Goal: Check status: Check status

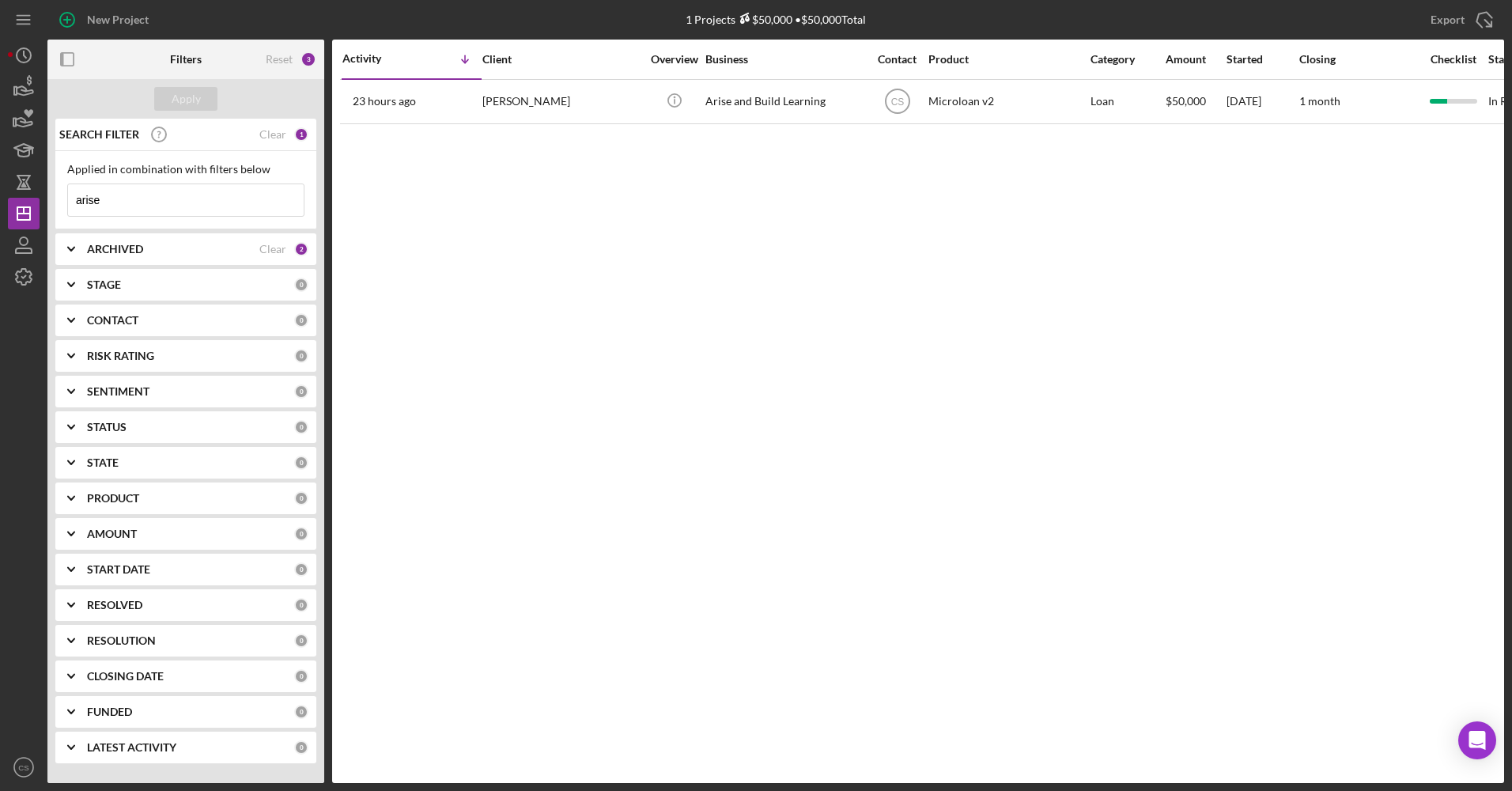
drag, startPoint x: 132, startPoint y: 205, endPoint x: 43, endPoint y: 213, distance: 89.4
click at [43, 213] on div "New Project 1 Projects $50,000 • $50,000 Total arise Export Icon/Export Filters…" at bounding box center [755, 392] width 1496 height 783
click at [202, 95] on button "Apply" at bounding box center [186, 99] width 63 height 24
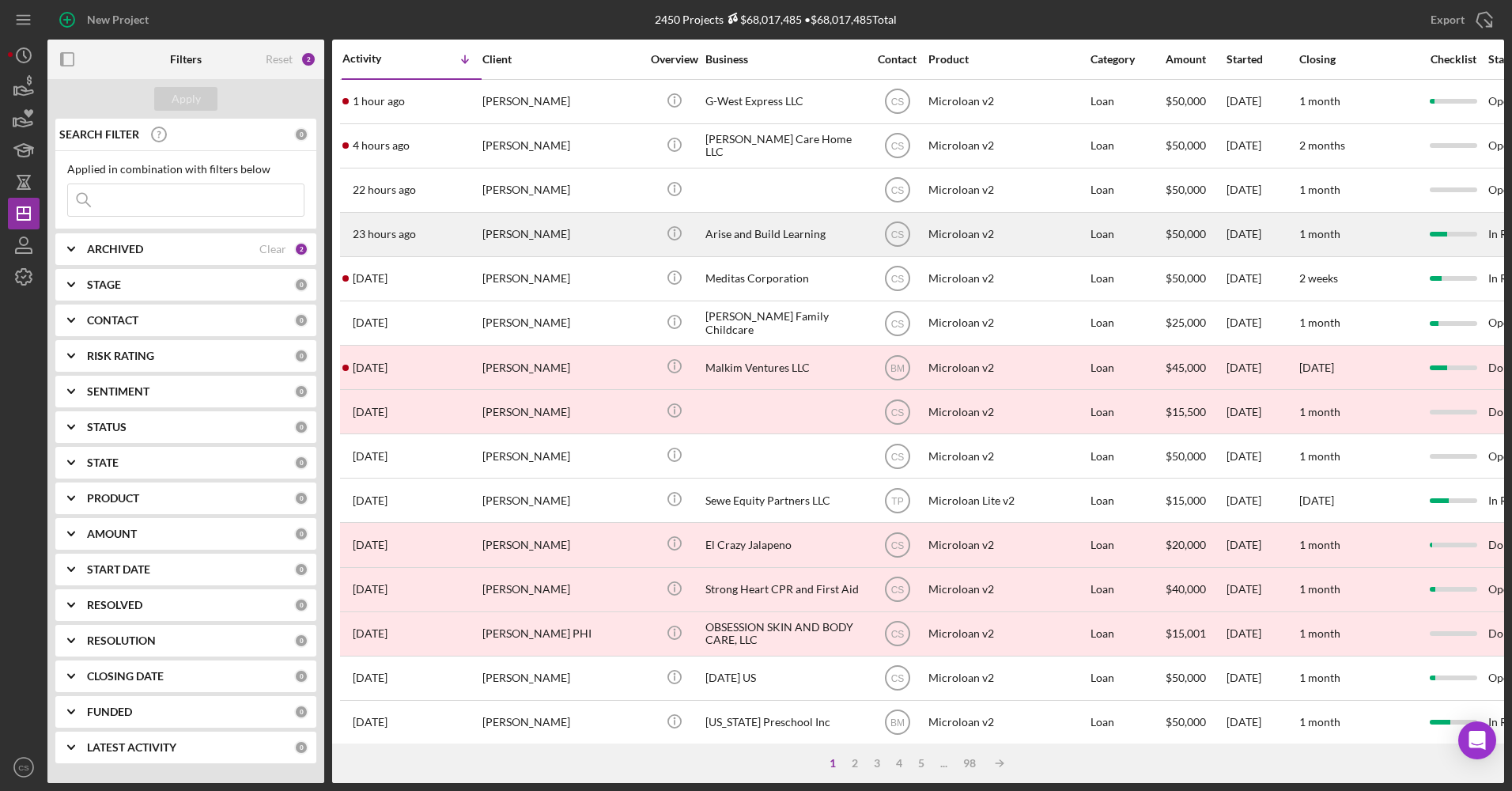
click at [754, 242] on div "Arise and Build Learning" at bounding box center [784, 235] width 158 height 42
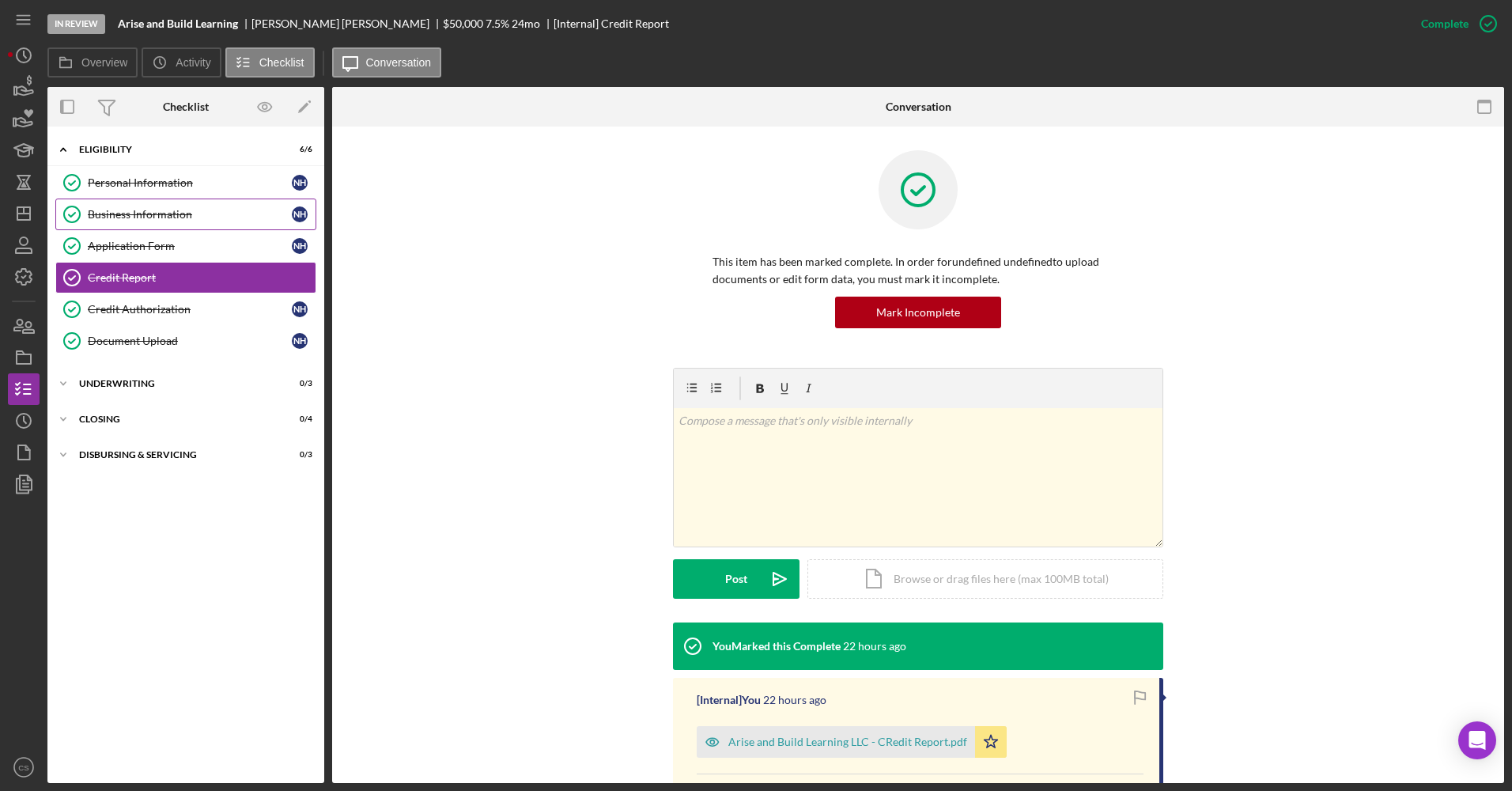
click at [159, 219] on div "Business Information" at bounding box center [190, 214] width 204 height 13
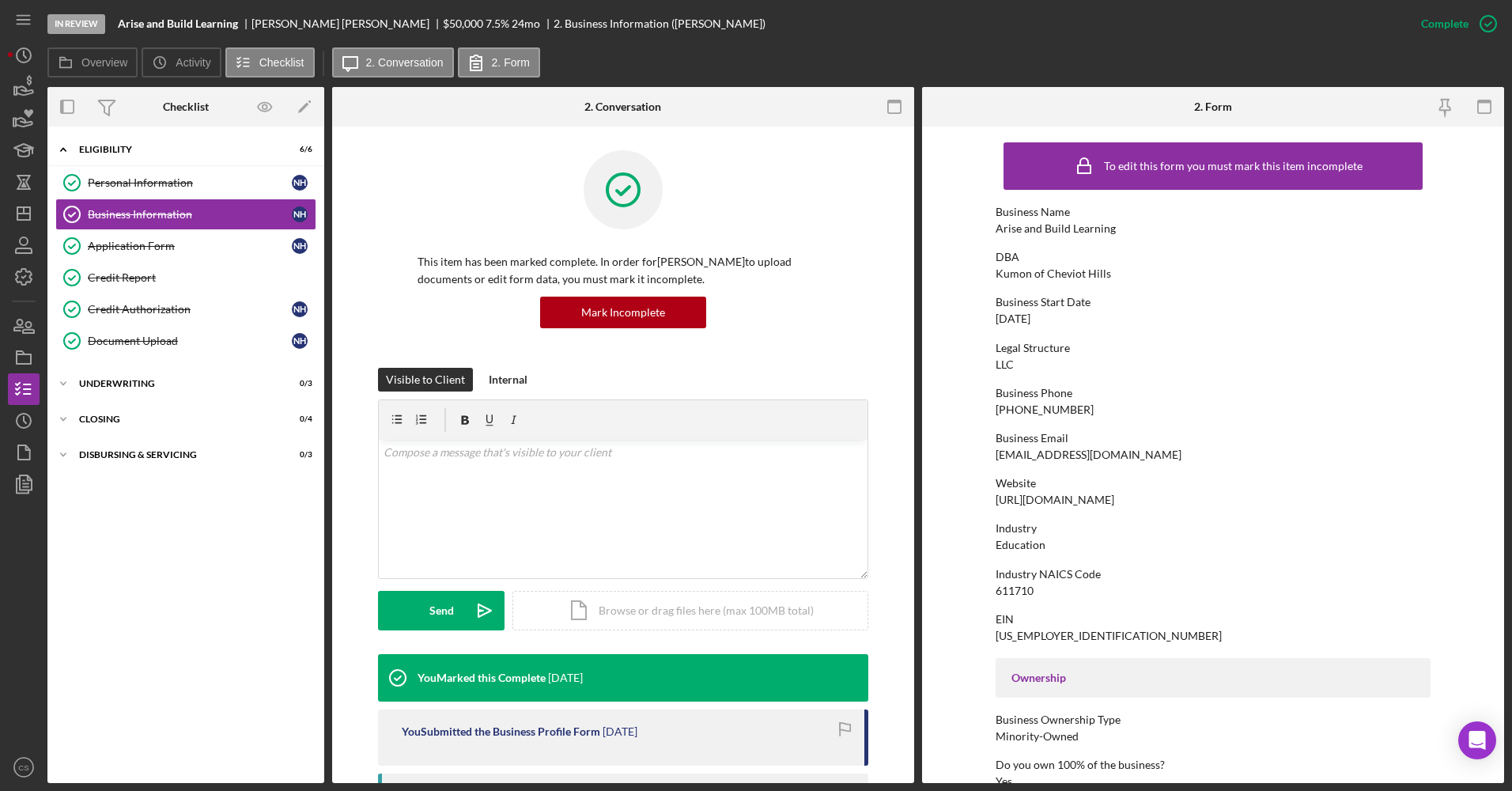
click at [1092, 233] on div "Arise and Build Learning" at bounding box center [1056, 228] width 120 height 13
copy div "Arise and Build Learning"
click at [167, 284] on link "Credit Report Credit Report" at bounding box center [186, 277] width 261 height 31
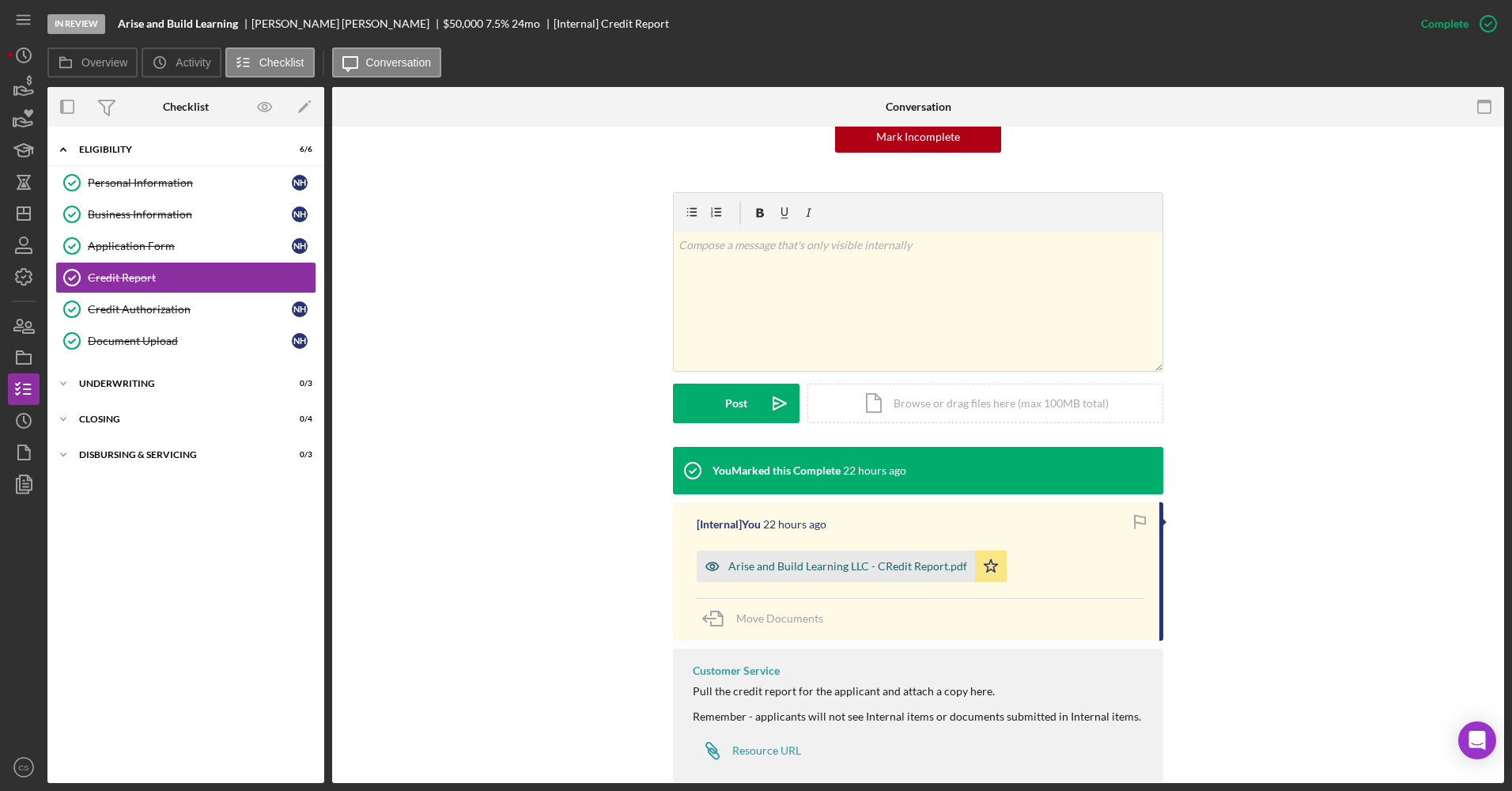
scroll to position [207, 0]
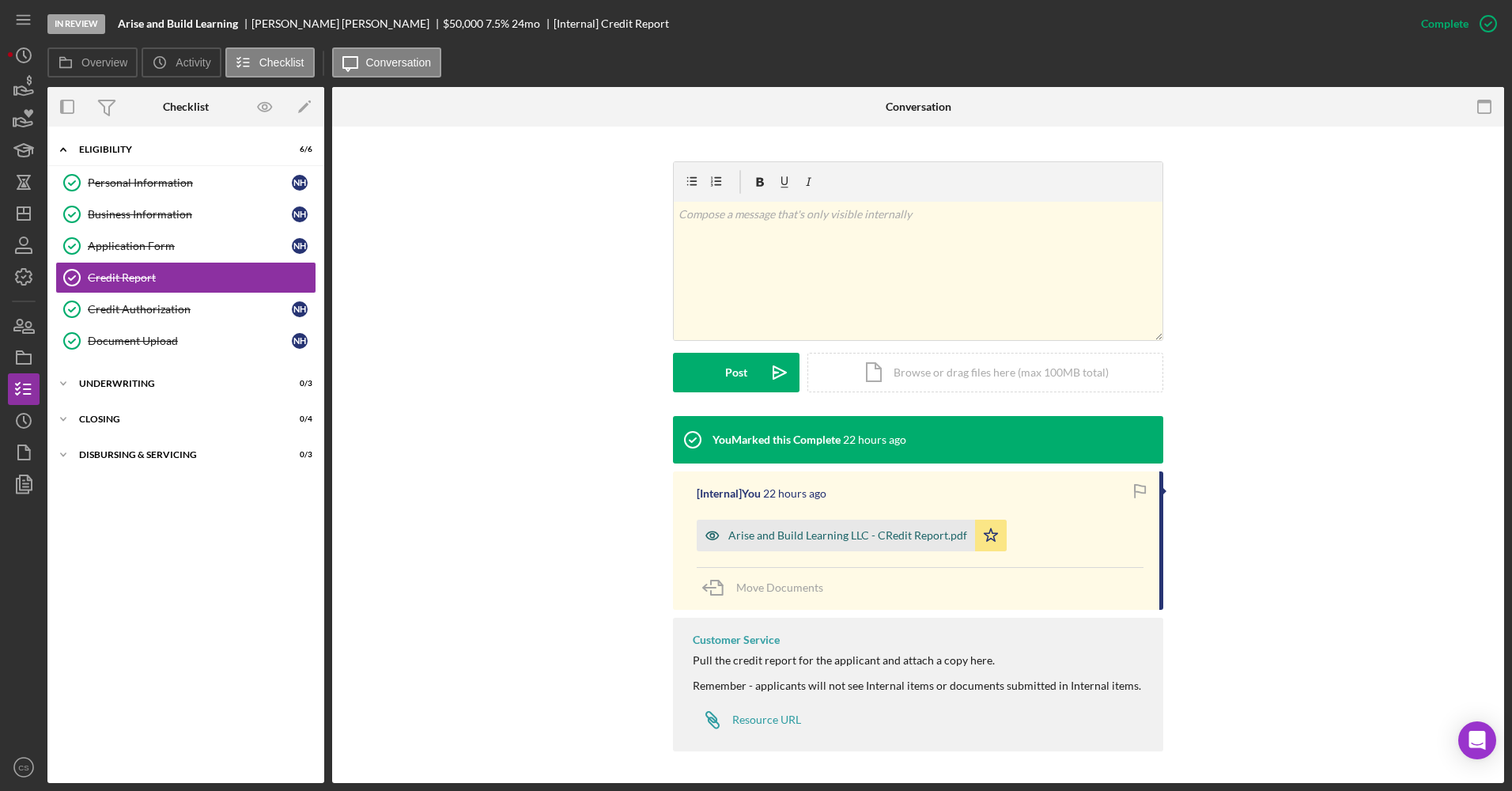
click at [873, 523] on div "Arise and Build Learning LLC - CRedit Report.pdf" at bounding box center [836, 535] width 278 height 31
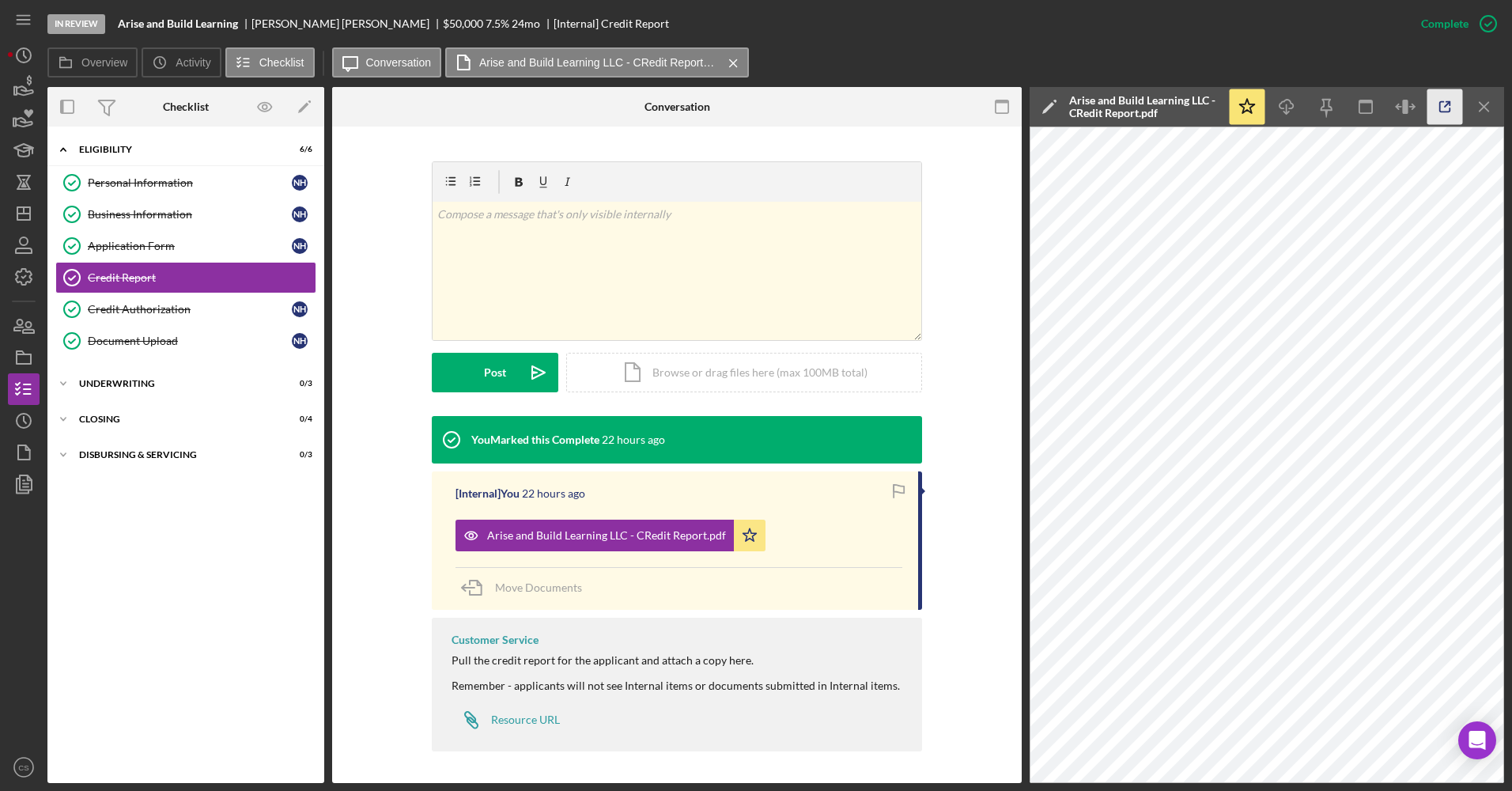
click at [1448, 98] on icon "button" at bounding box center [1445, 107] width 35 height 35
click at [144, 217] on div "Business Information" at bounding box center [190, 214] width 204 height 13
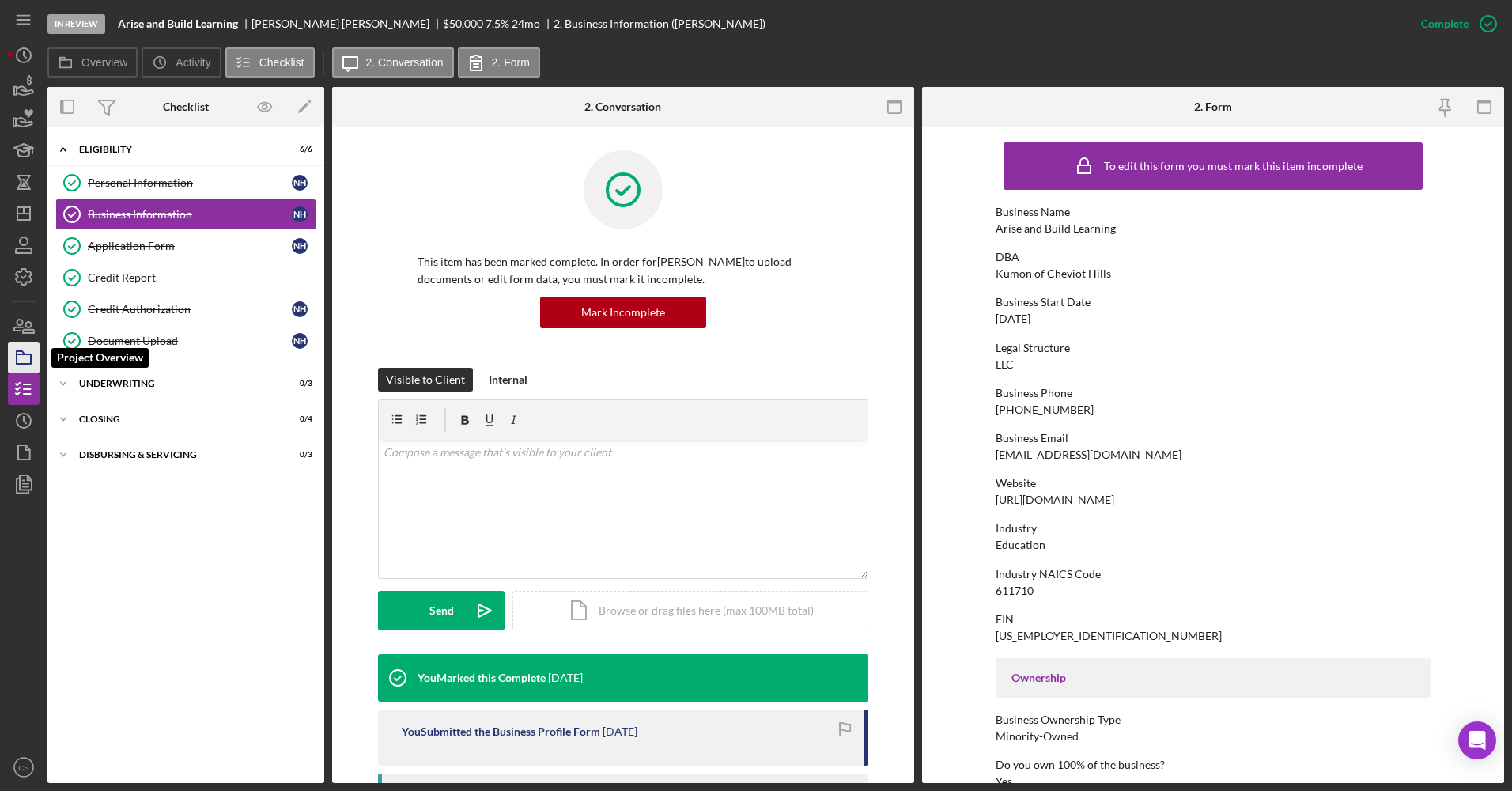
click at [21, 371] on icon "button" at bounding box center [24, 357] width 40 height 40
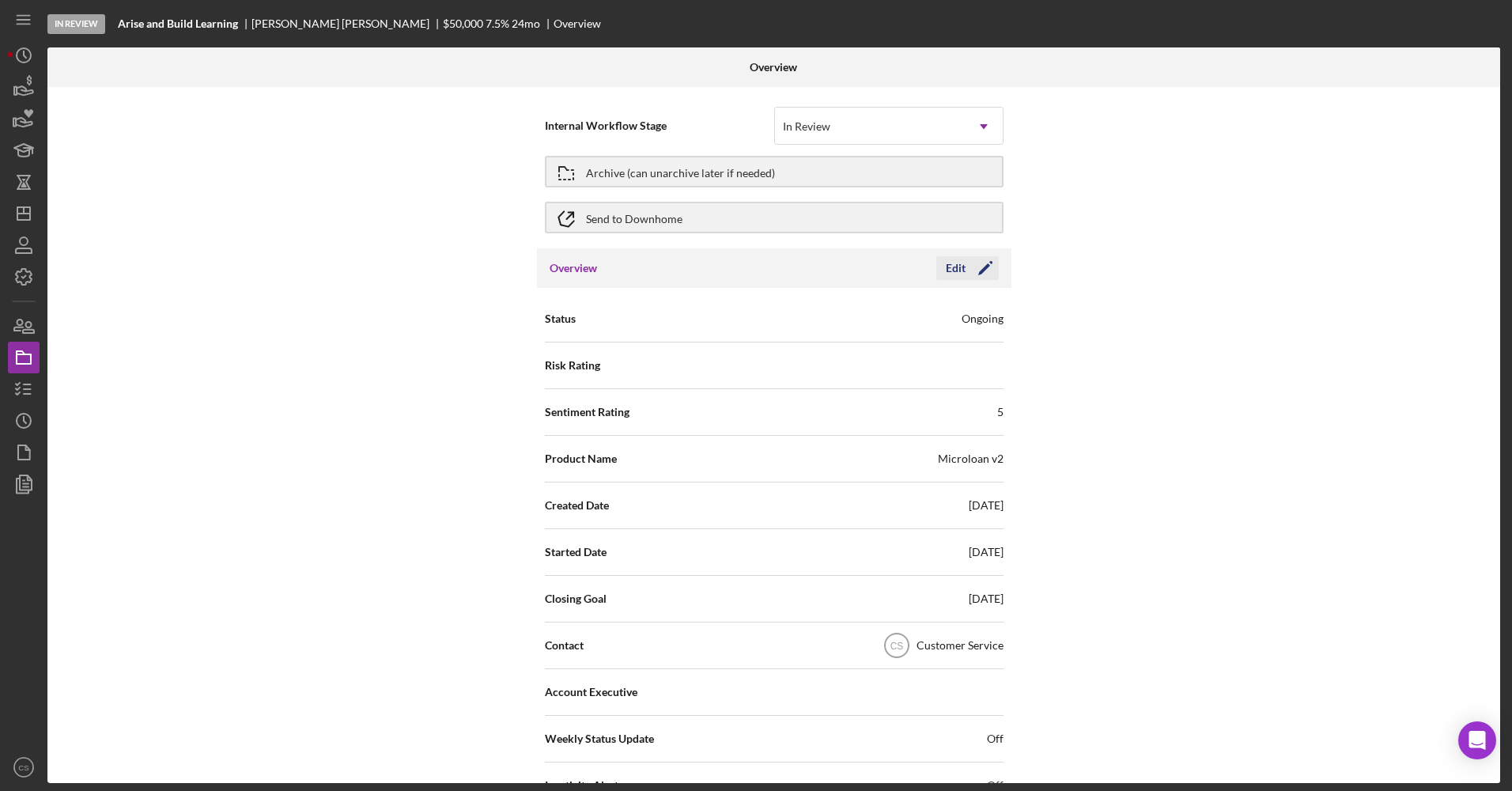
click at [977, 269] on icon "Icon/Edit" at bounding box center [985, 268] width 40 height 40
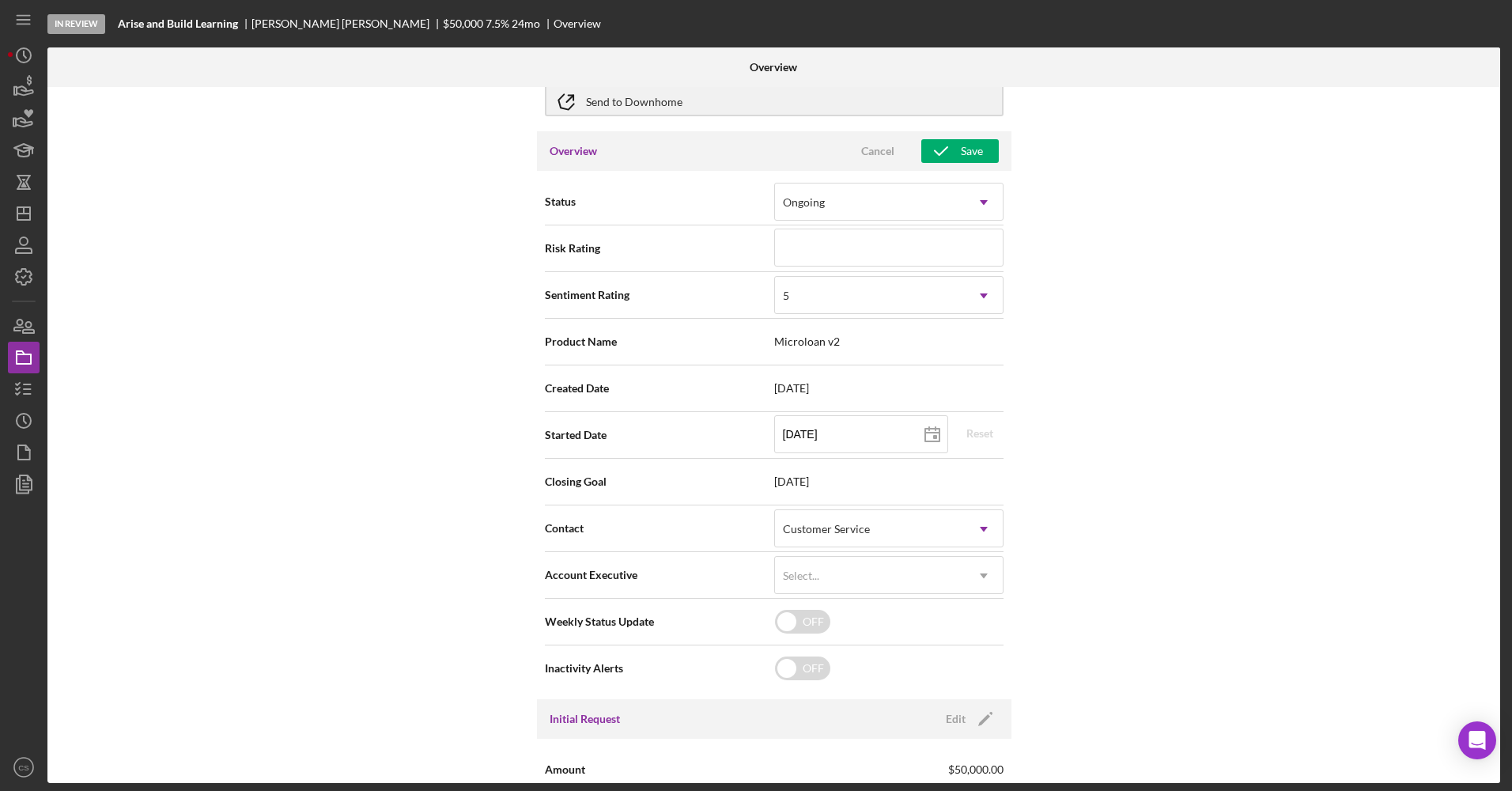
scroll to position [396, 0]
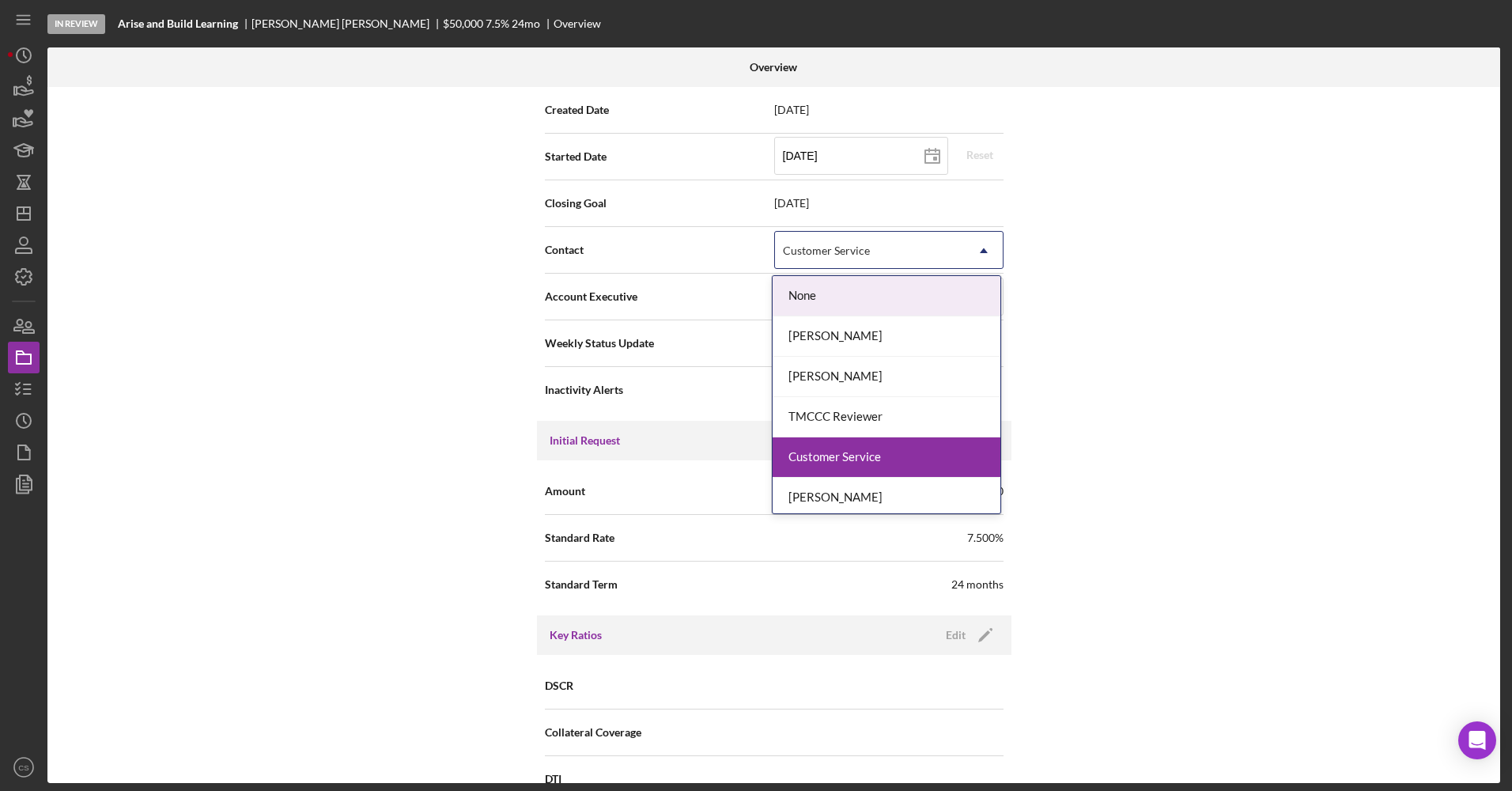
click at [901, 264] on div "Customer Service" at bounding box center [870, 251] width 190 height 36
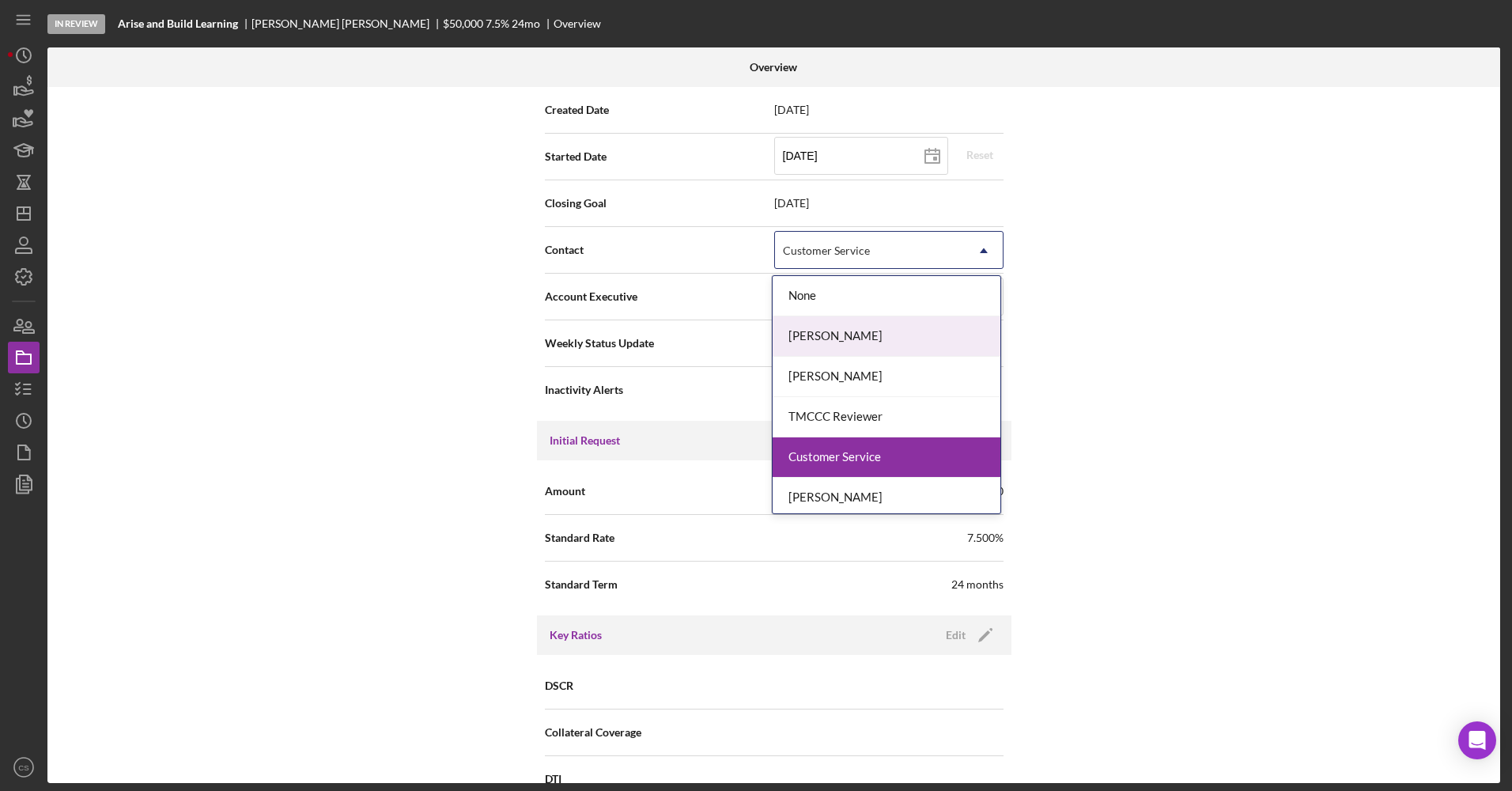
click at [867, 333] on div "Ben Mendoza" at bounding box center [887, 337] width 228 height 41
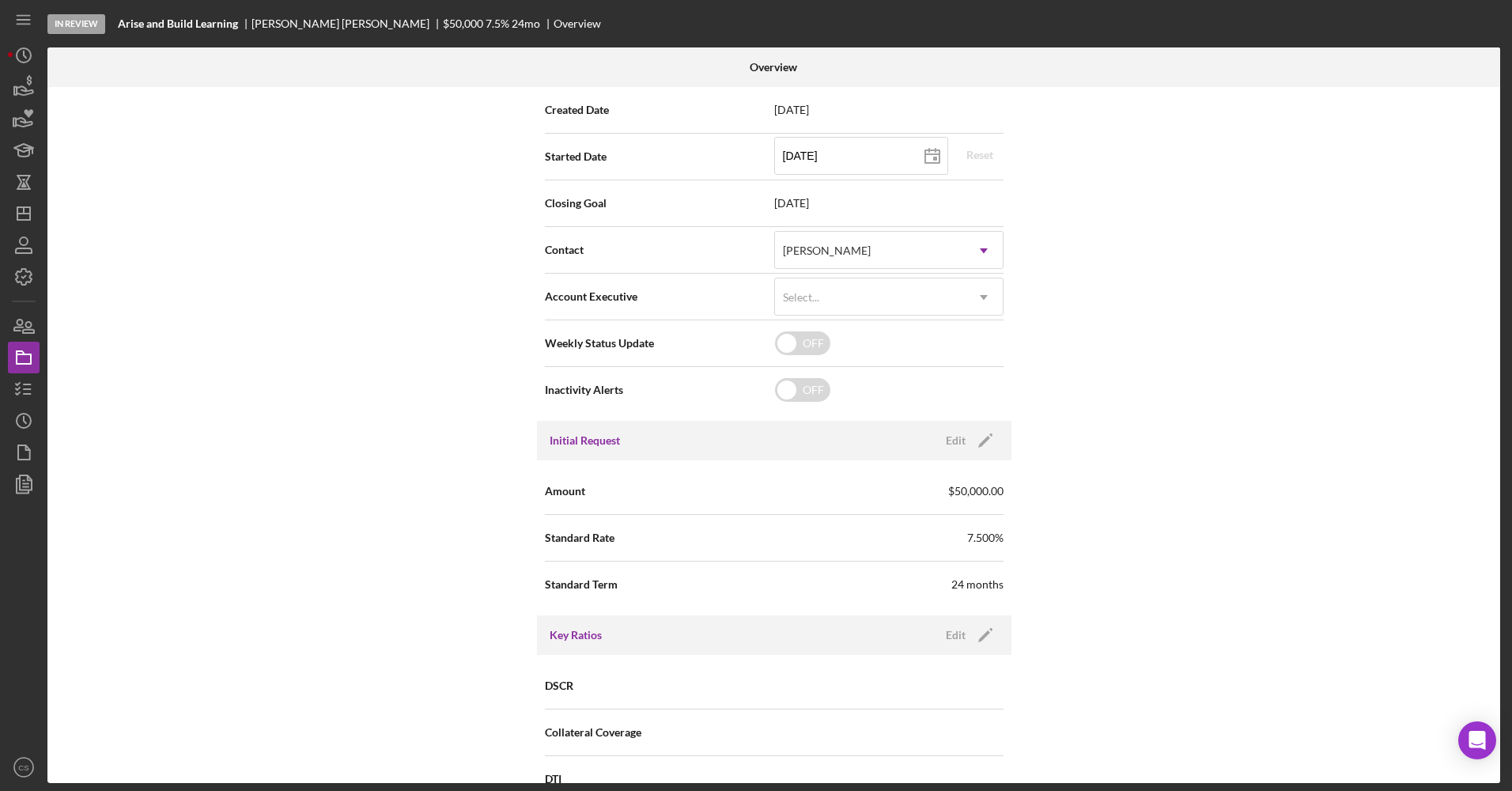
click at [1111, 231] on div "Internal Workflow Stage In Review Icon/Dropdown Arrow Archive (can unarchive la…" at bounding box center [774, 435] width 1453 height 696
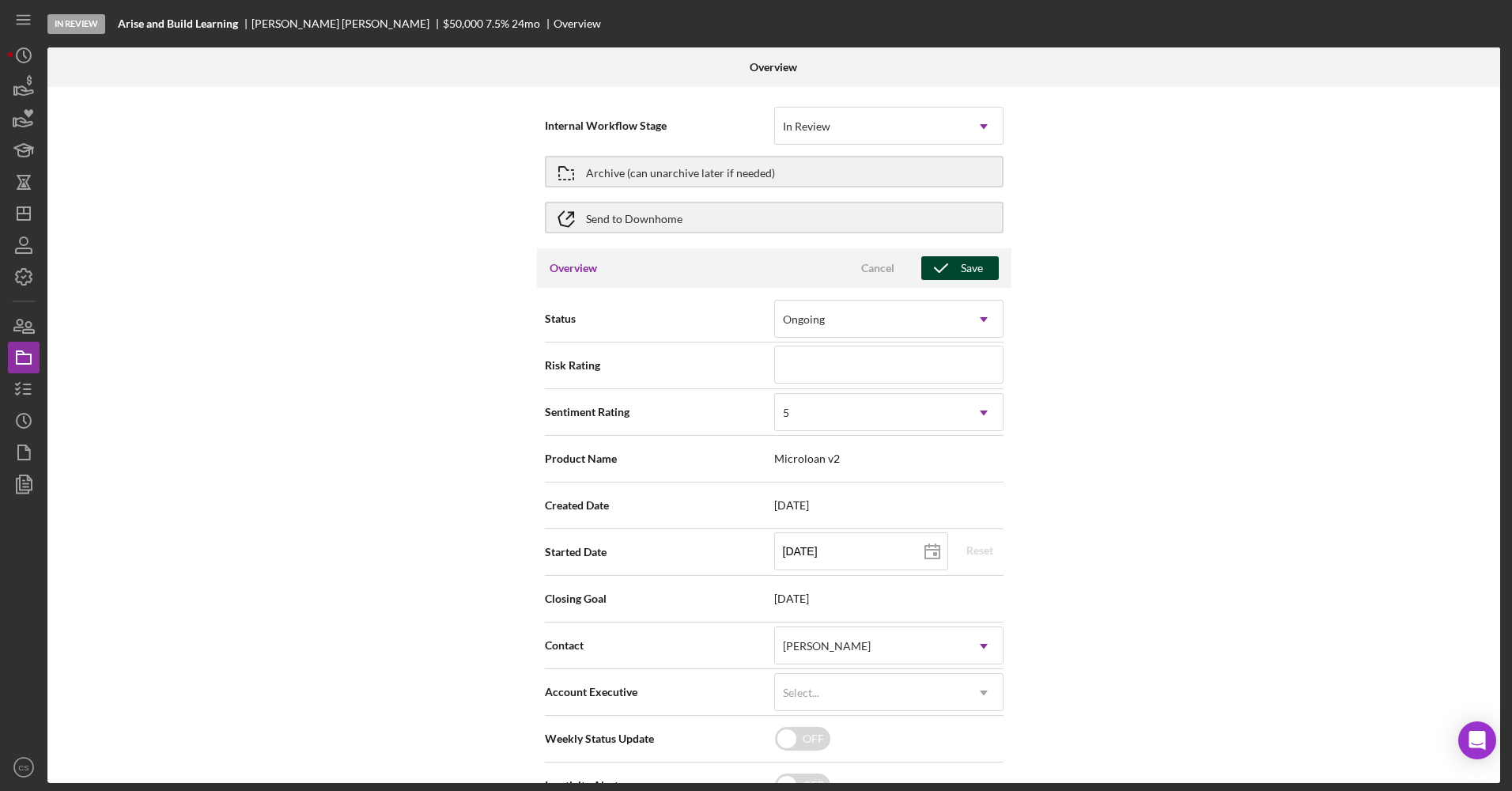
click at [939, 267] on icon "button" at bounding box center [941, 268] width 40 height 40
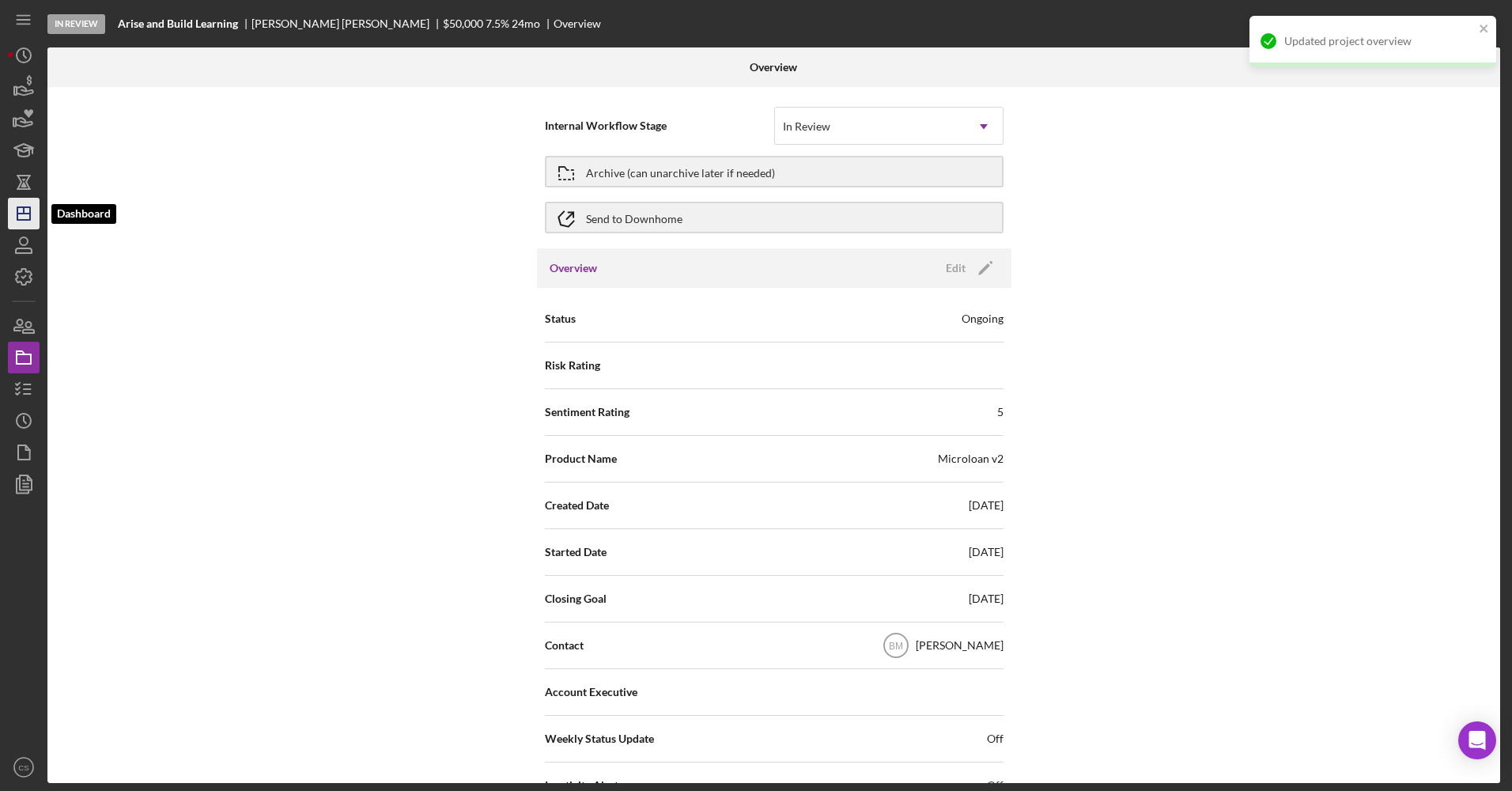
click at [19, 214] on line "button" at bounding box center [24, 214] width 13 height 0
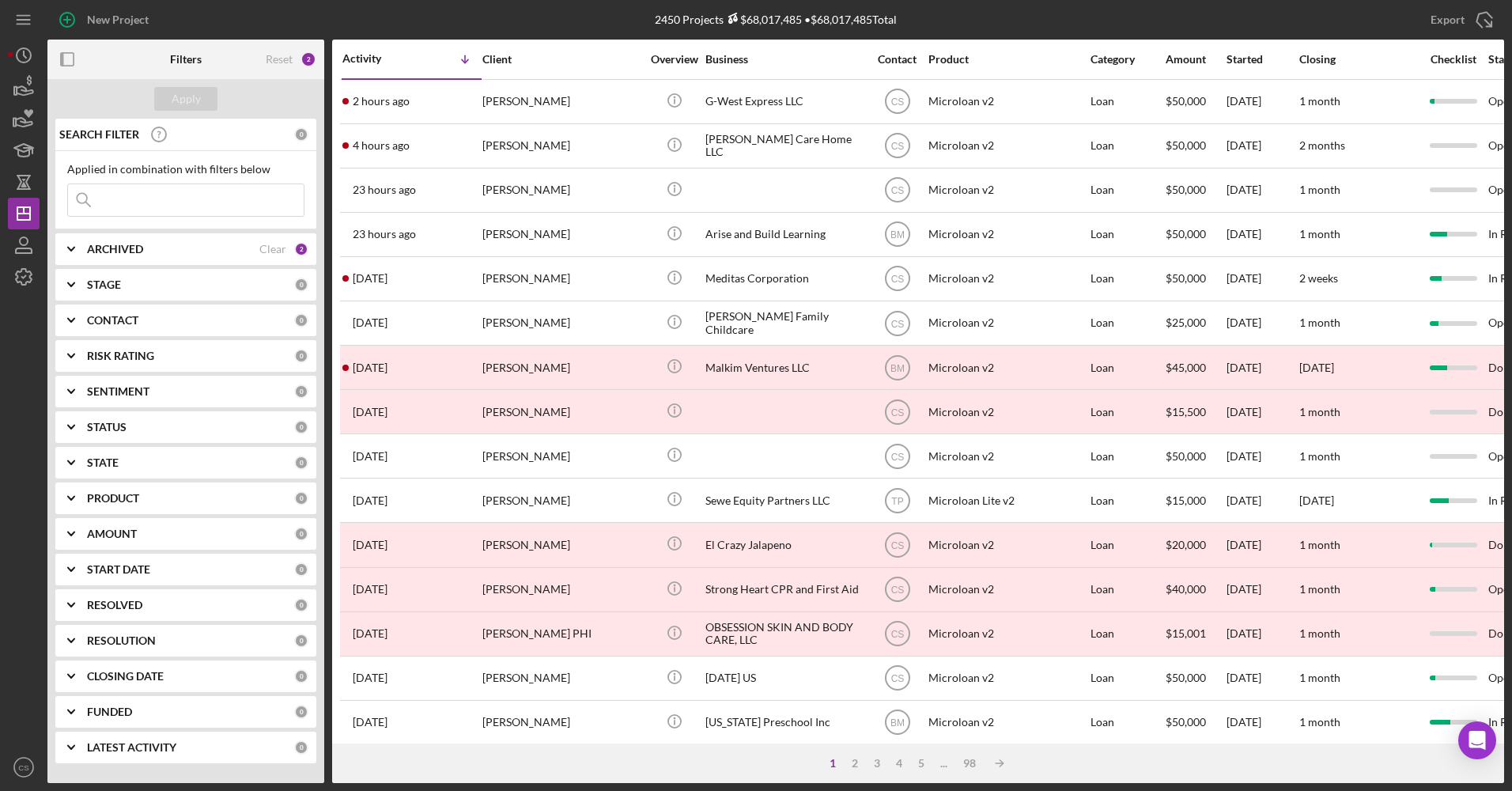
click at [208, 204] on input at bounding box center [186, 199] width 235 height 31
click at [179, 203] on input at bounding box center [186, 199] width 235 height 31
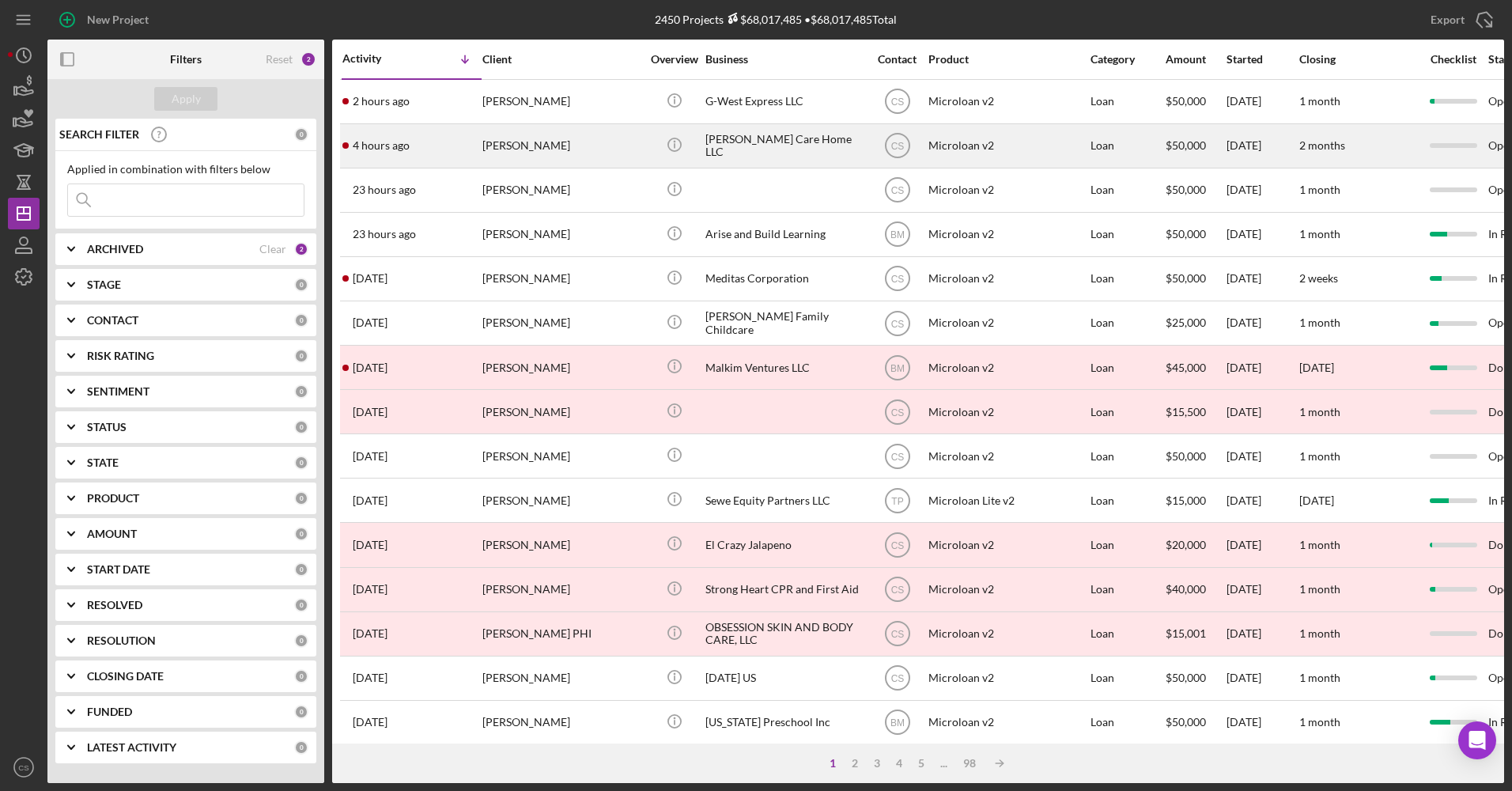
click at [718, 147] on div "Lindsey’s Care Home LLC" at bounding box center [784, 146] width 158 height 42
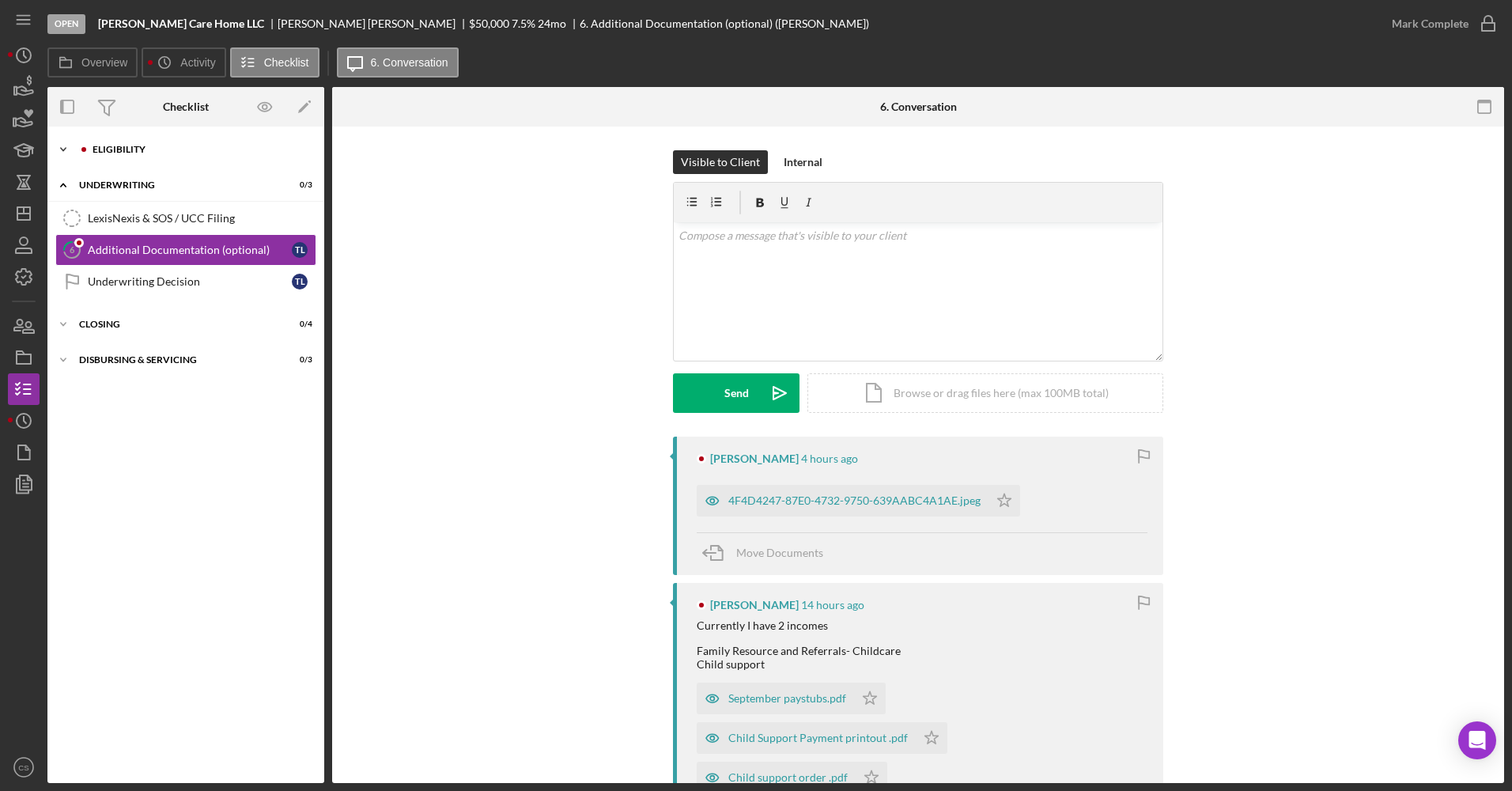
click at [145, 153] on div "Eligibility" at bounding box center [198, 149] width 212 height 9
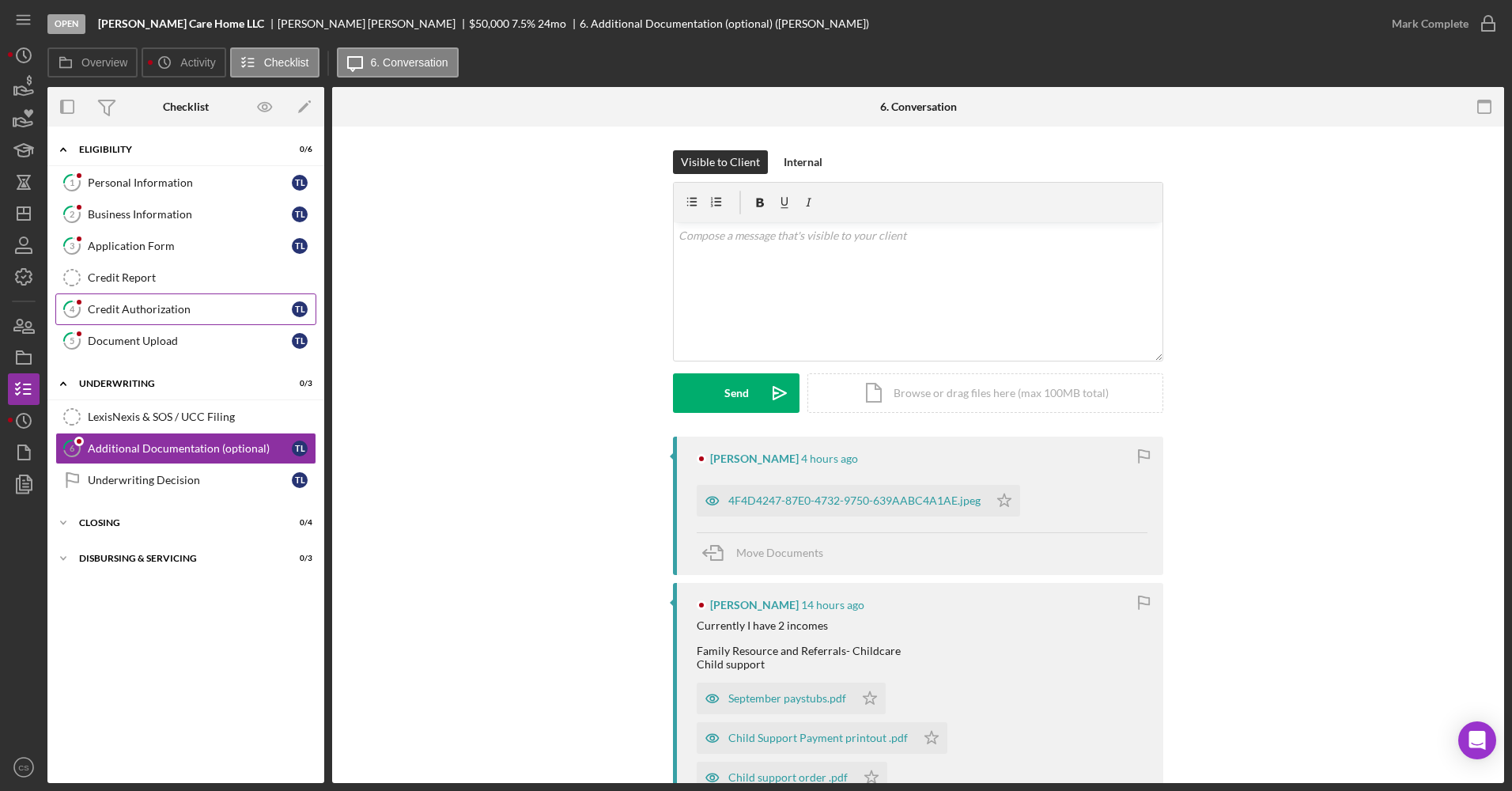
click at [179, 307] on div "Credit Authorization" at bounding box center [190, 309] width 204 height 13
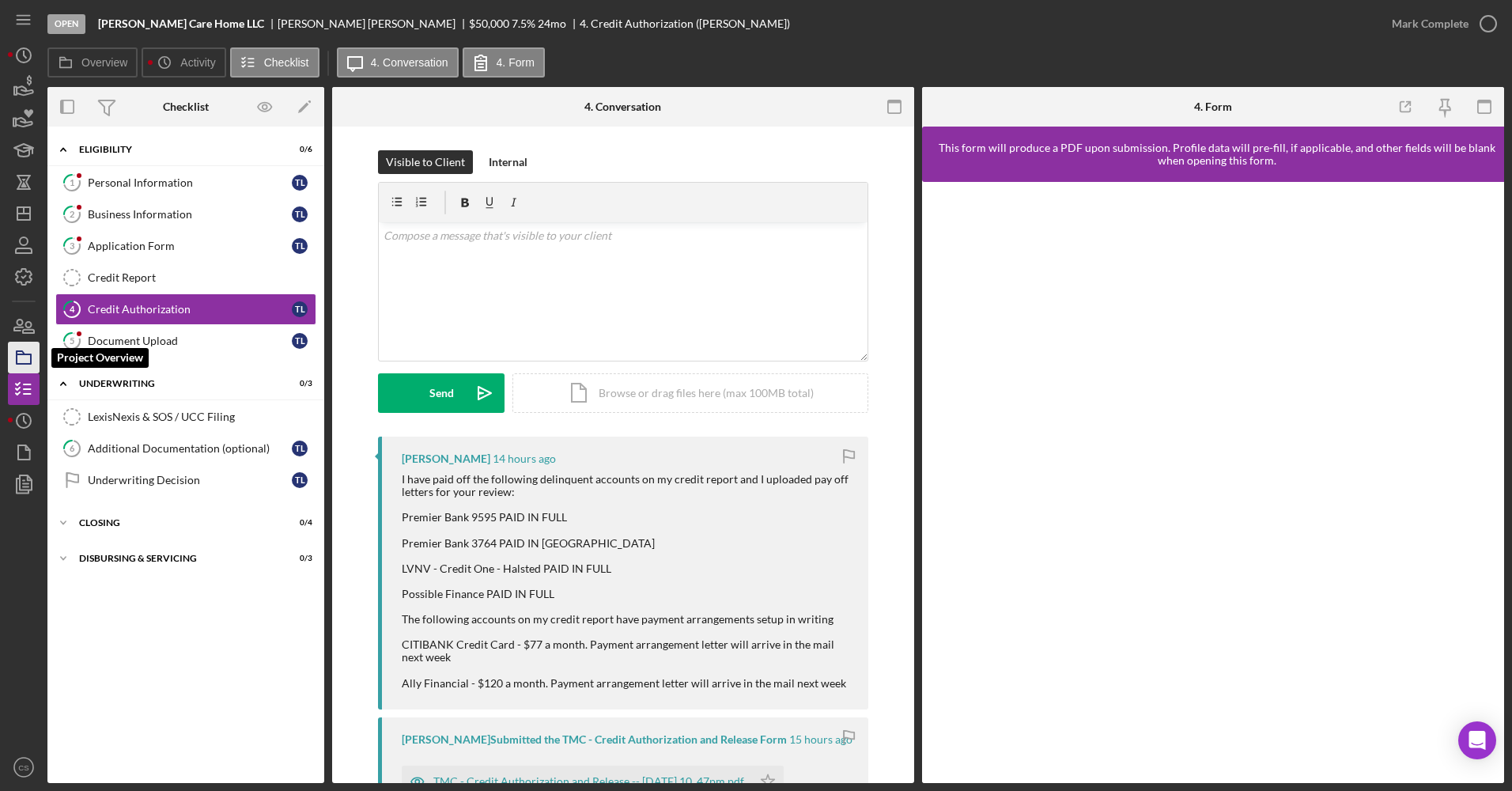
click at [19, 366] on icon "button" at bounding box center [24, 357] width 40 height 40
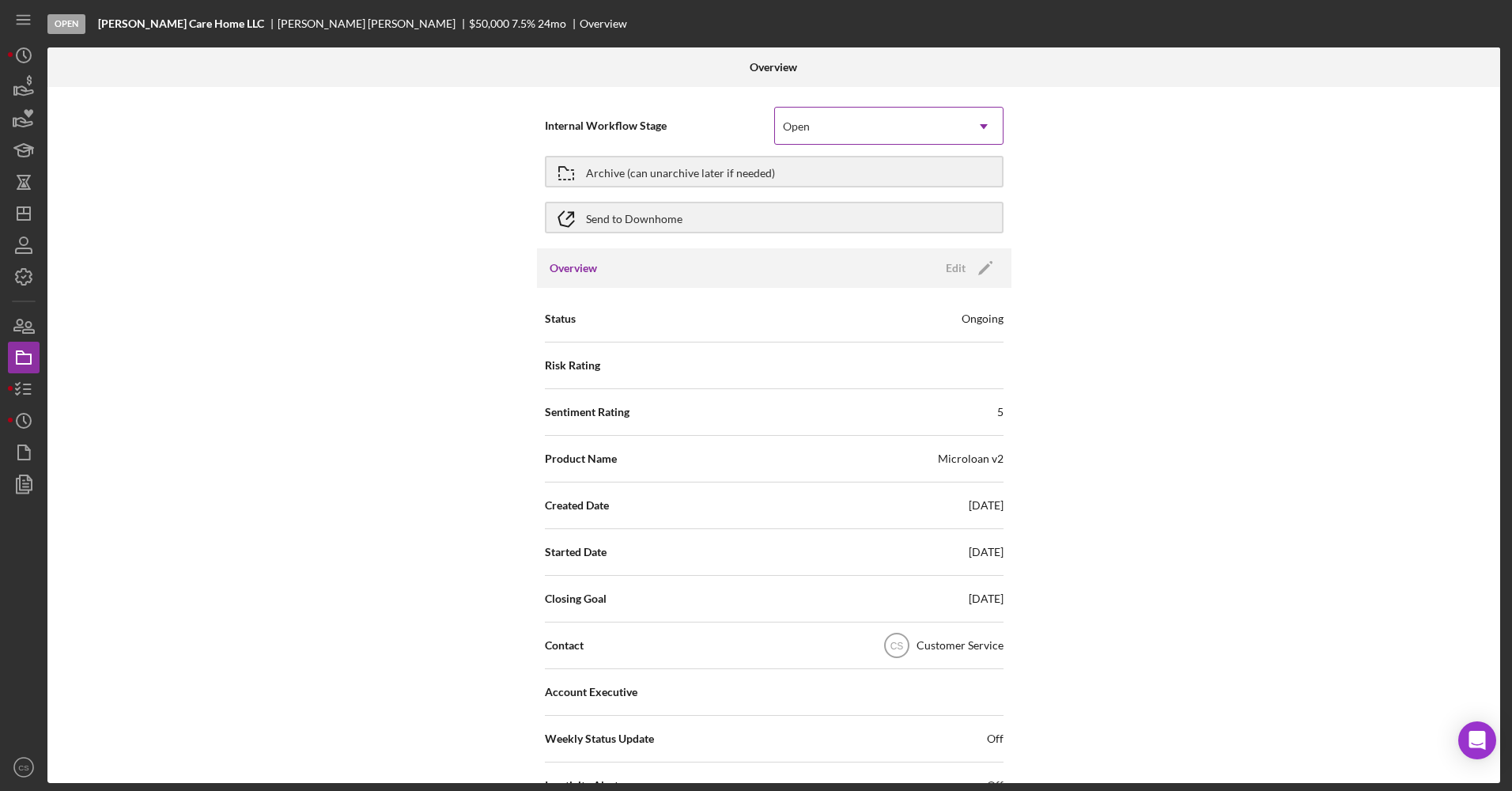
click at [804, 118] on div "Open" at bounding box center [870, 126] width 190 height 36
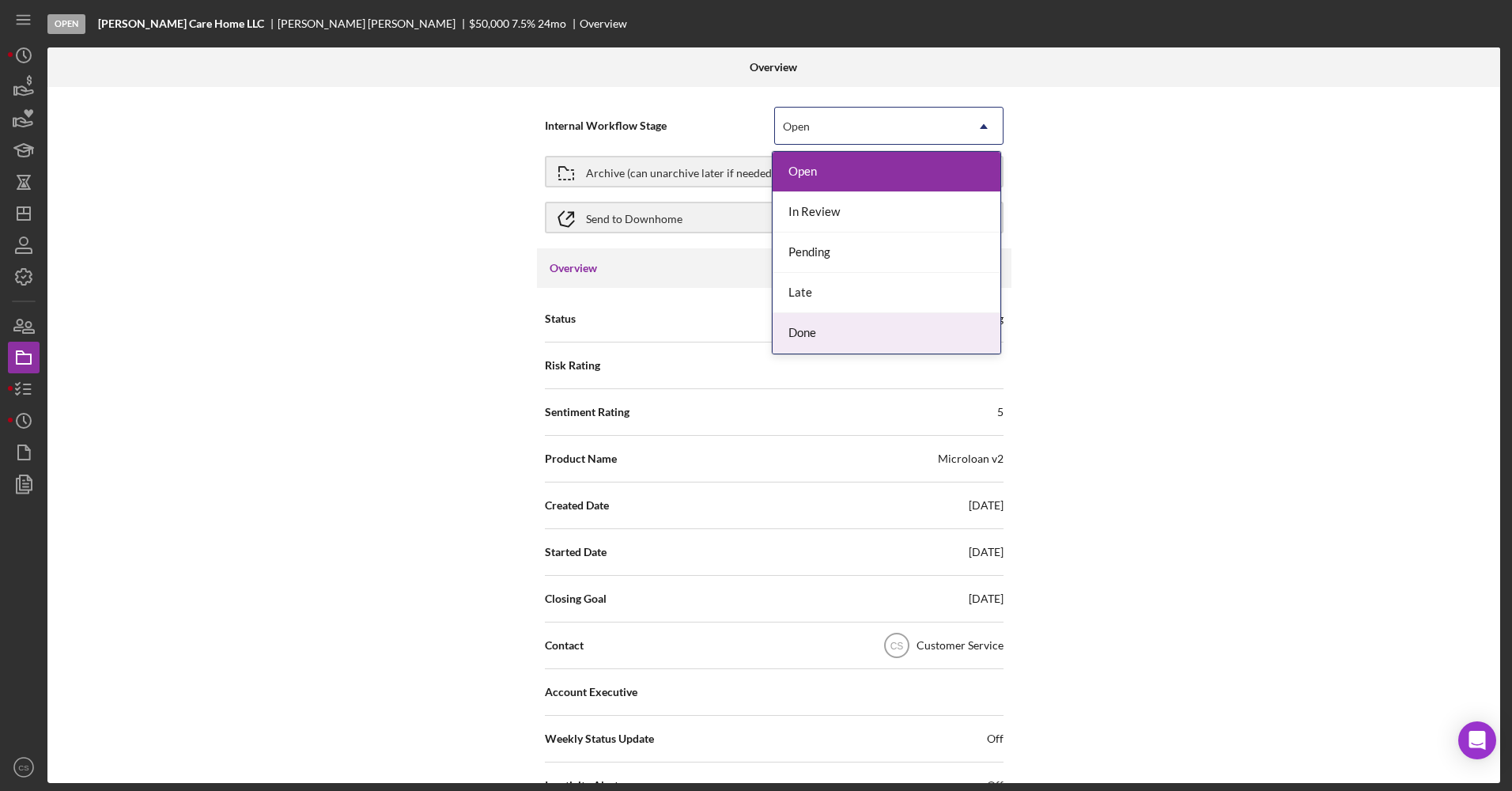
click at [807, 337] on div "Done" at bounding box center [887, 333] width 228 height 41
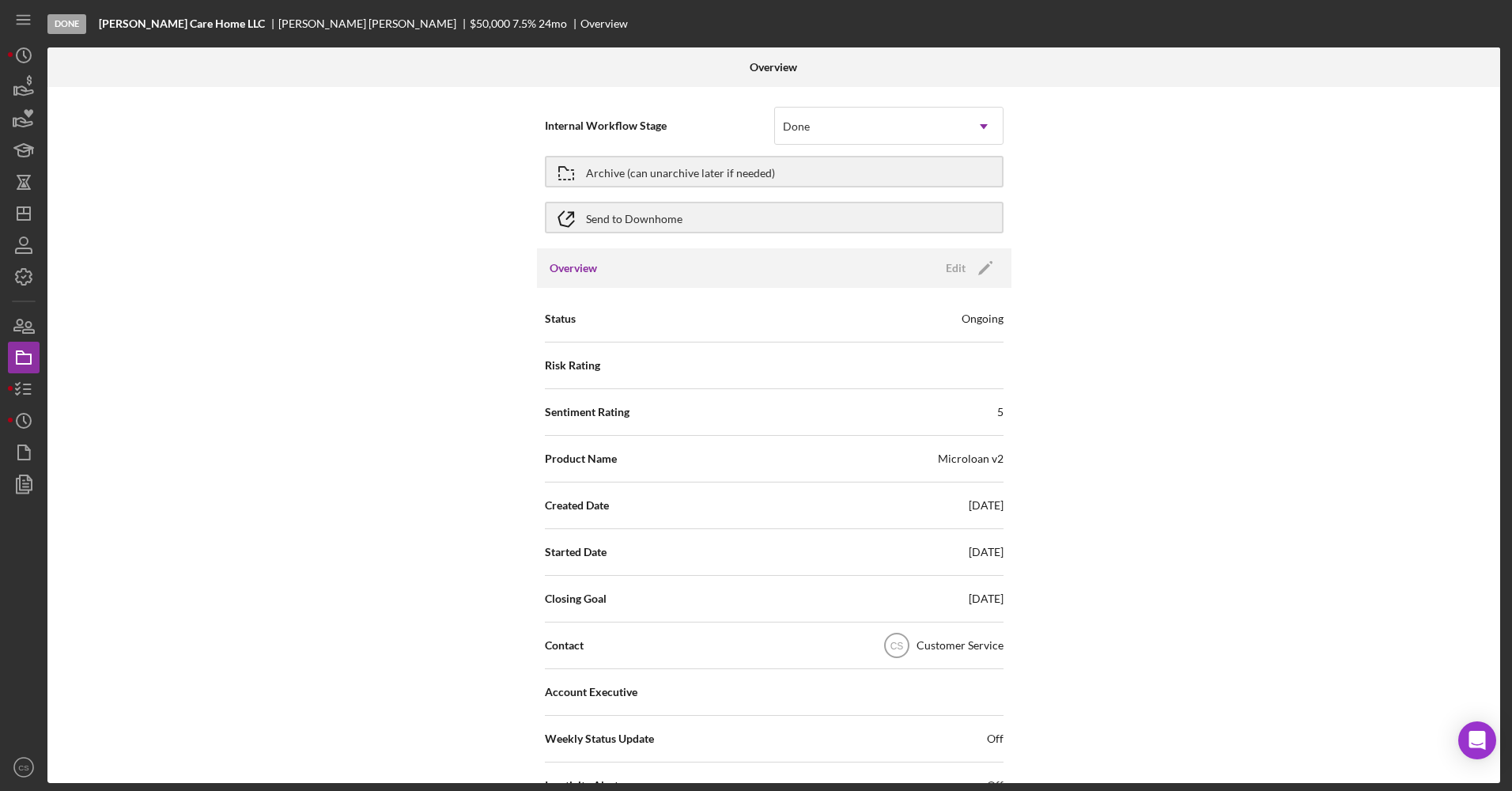
click at [558, 653] on span "Contact" at bounding box center [564, 645] width 39 height 16
click at [278, 27] on div "Tyesha Lindsey" at bounding box center [374, 24] width 192 height 13
copy div "Tyesha Lindsey"
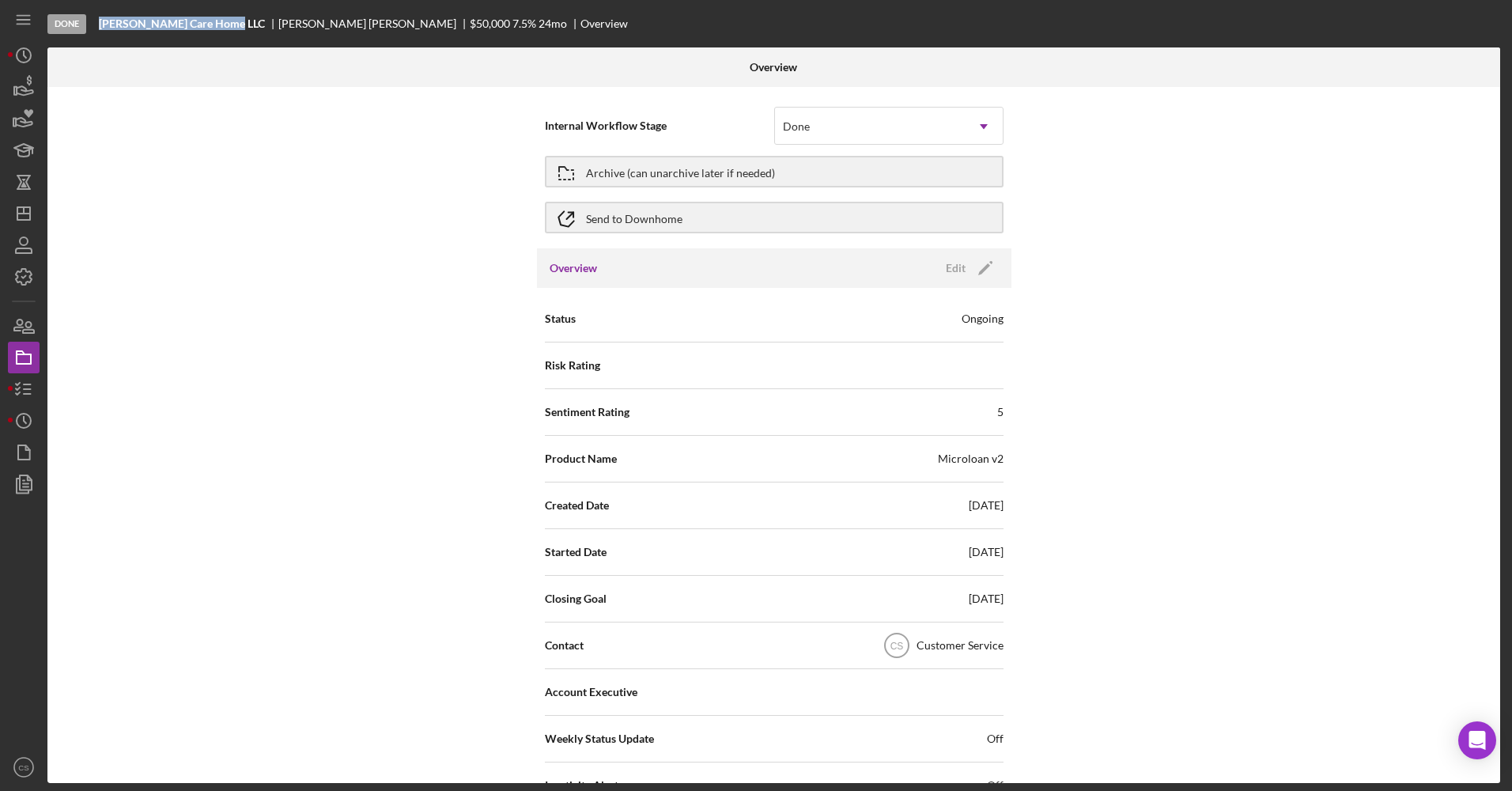
drag, startPoint x: 223, startPoint y: 28, endPoint x: 99, endPoint y: 21, distance: 124.2
click at [99, 21] on div "Lindsey’s Care Home LLC" at bounding box center [188, 24] width 180 height 13
copy b "Lindsey’s Care Home LLC"
click at [23, 398] on icon "button" at bounding box center [24, 389] width 40 height 40
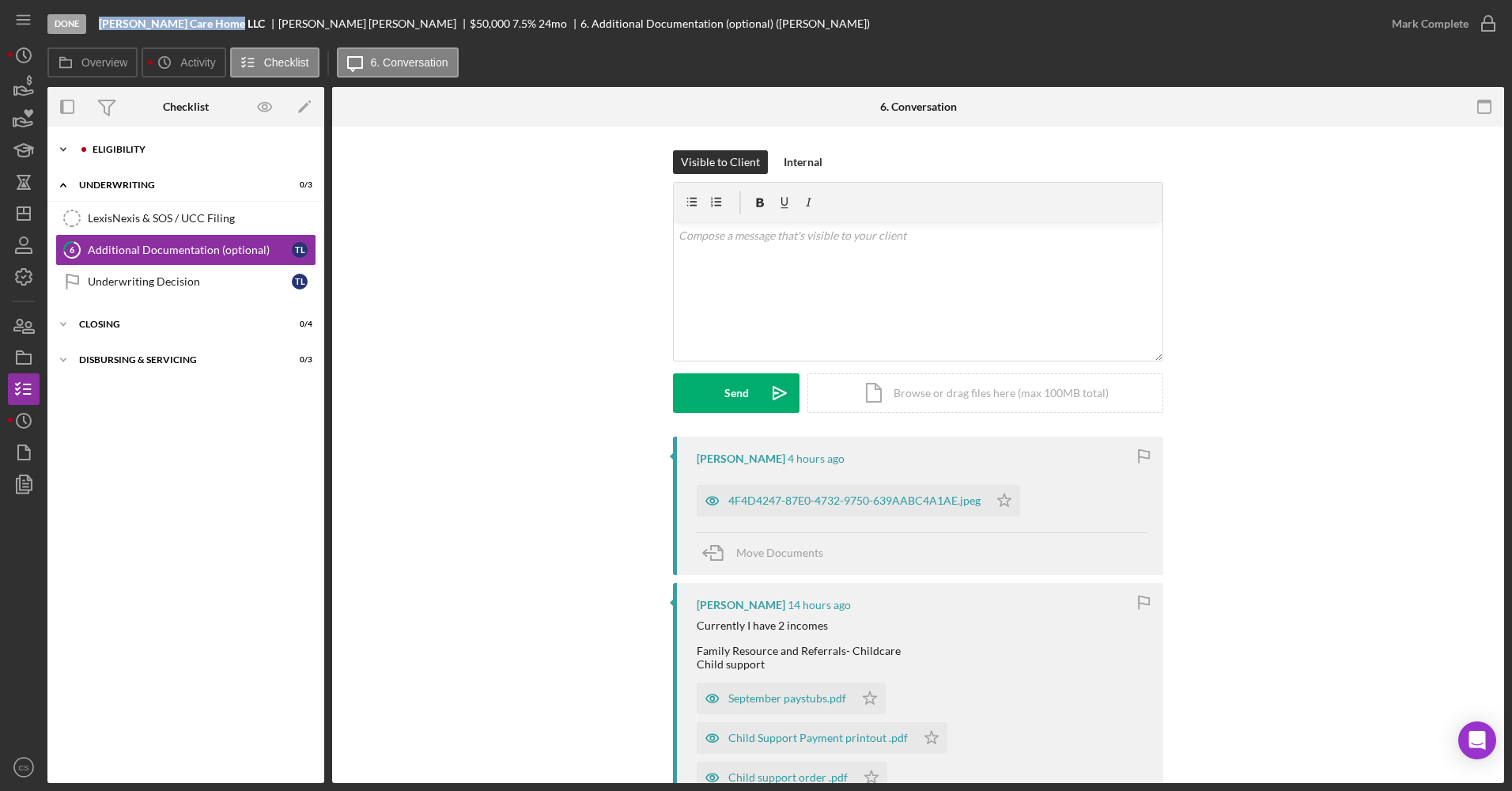
click at [145, 148] on div "Eligibility" at bounding box center [198, 149] width 212 height 9
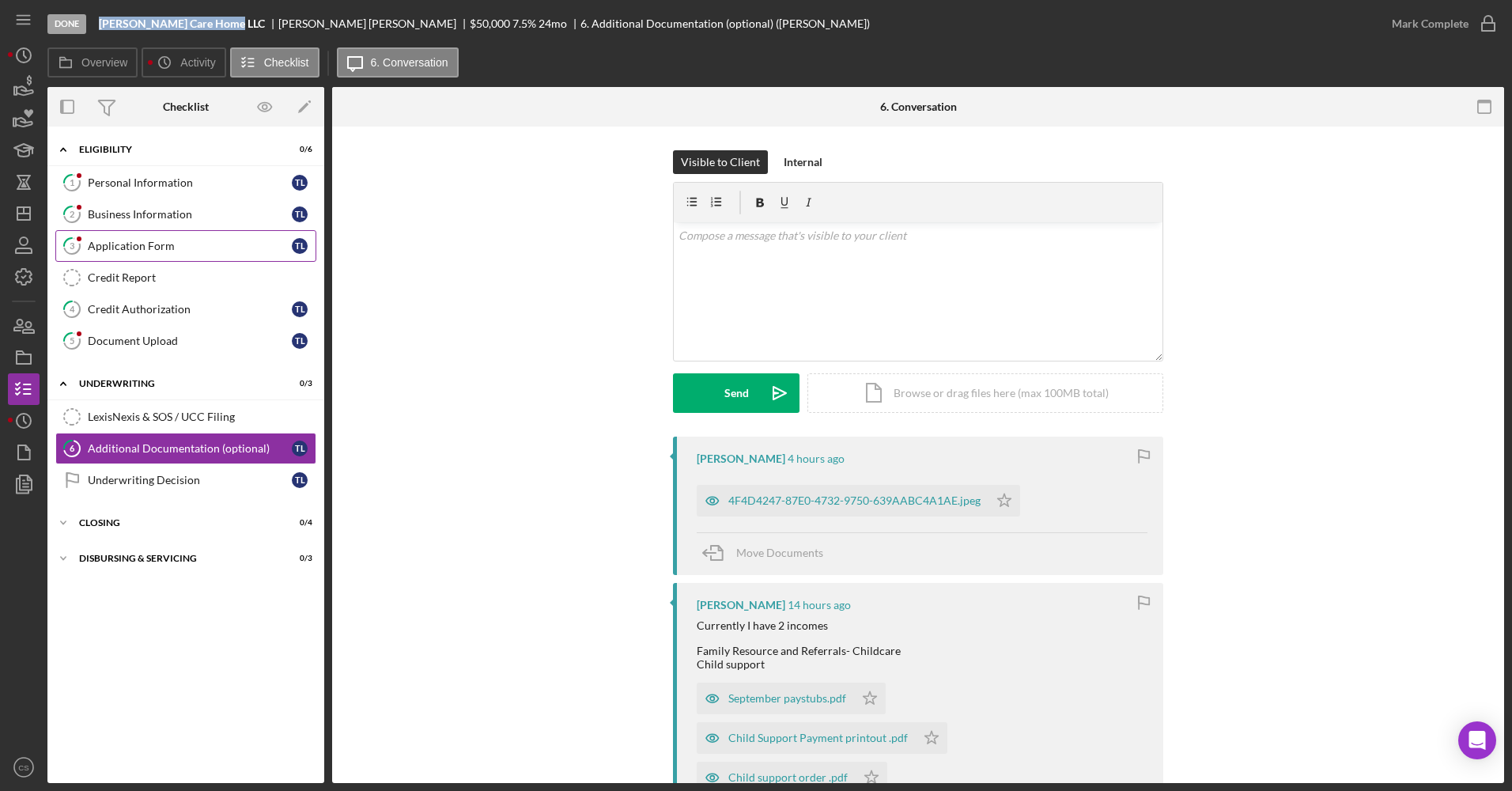
click at [168, 241] on div "Application Form" at bounding box center [190, 246] width 204 height 13
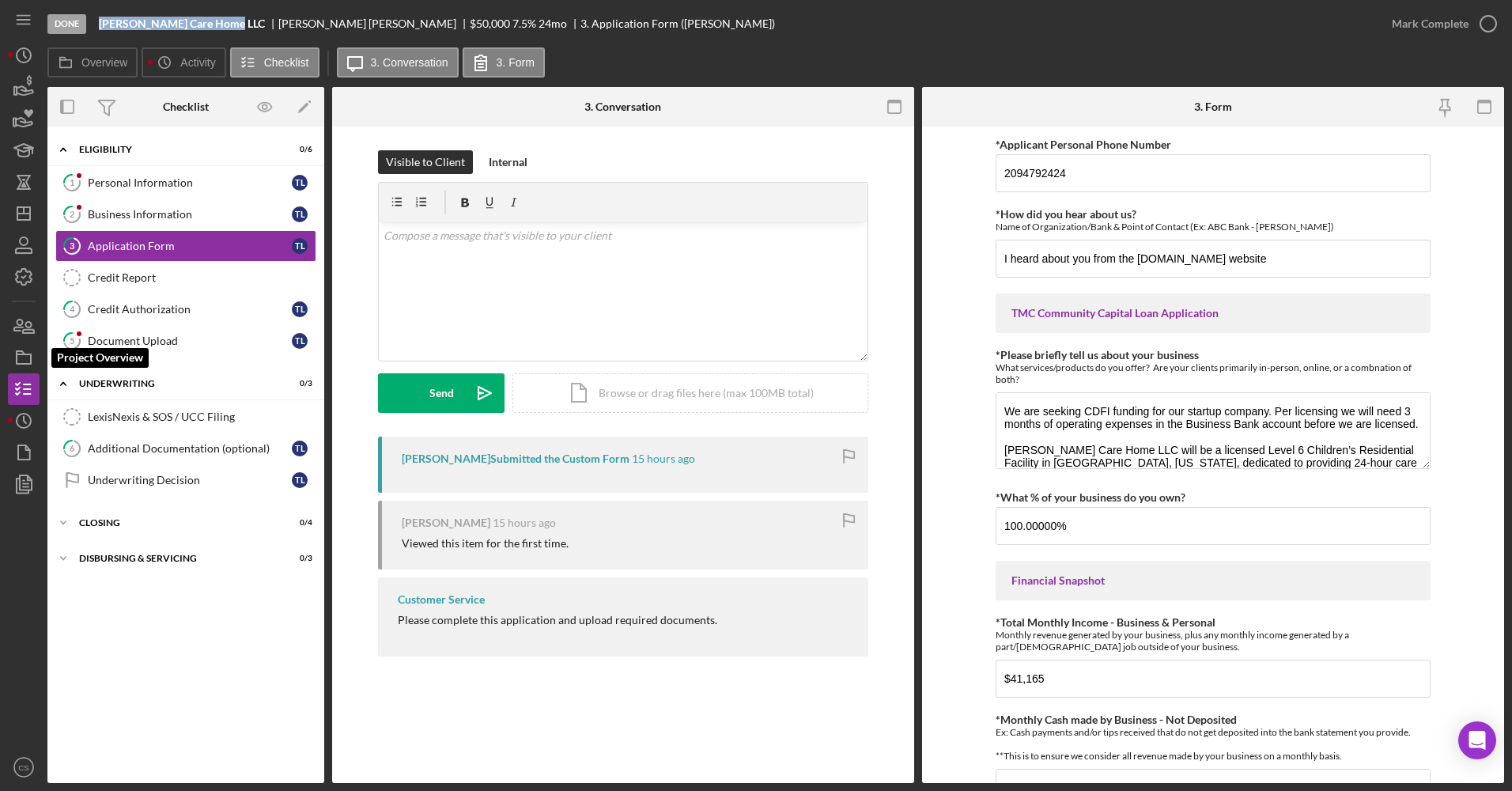
drag, startPoint x: 24, startPoint y: 360, endPoint x: 40, endPoint y: 351, distance: 18.4
click at [24, 360] on icon "button" at bounding box center [24, 357] width 40 height 40
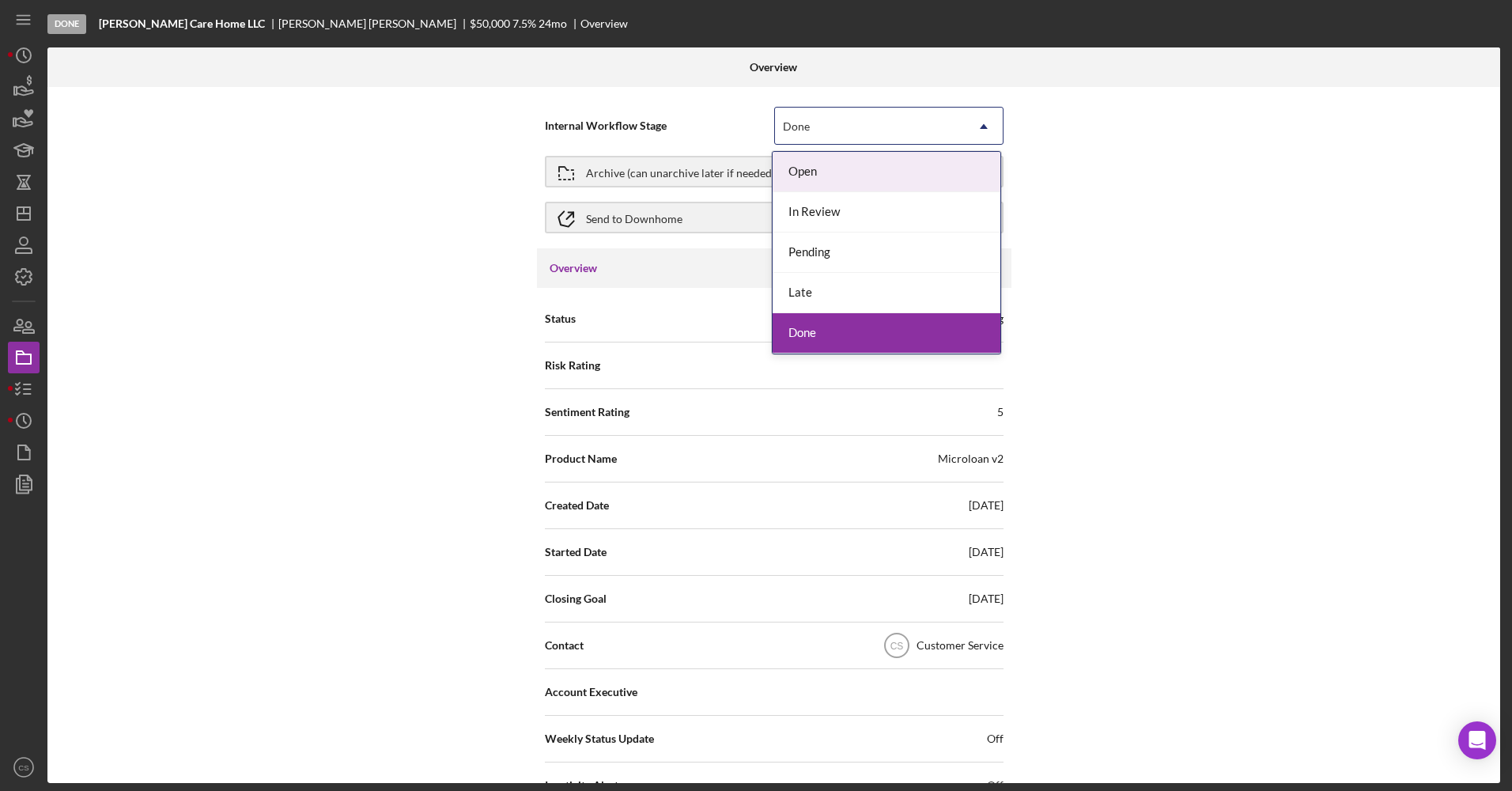
click at [852, 126] on div "Done" at bounding box center [870, 126] width 190 height 36
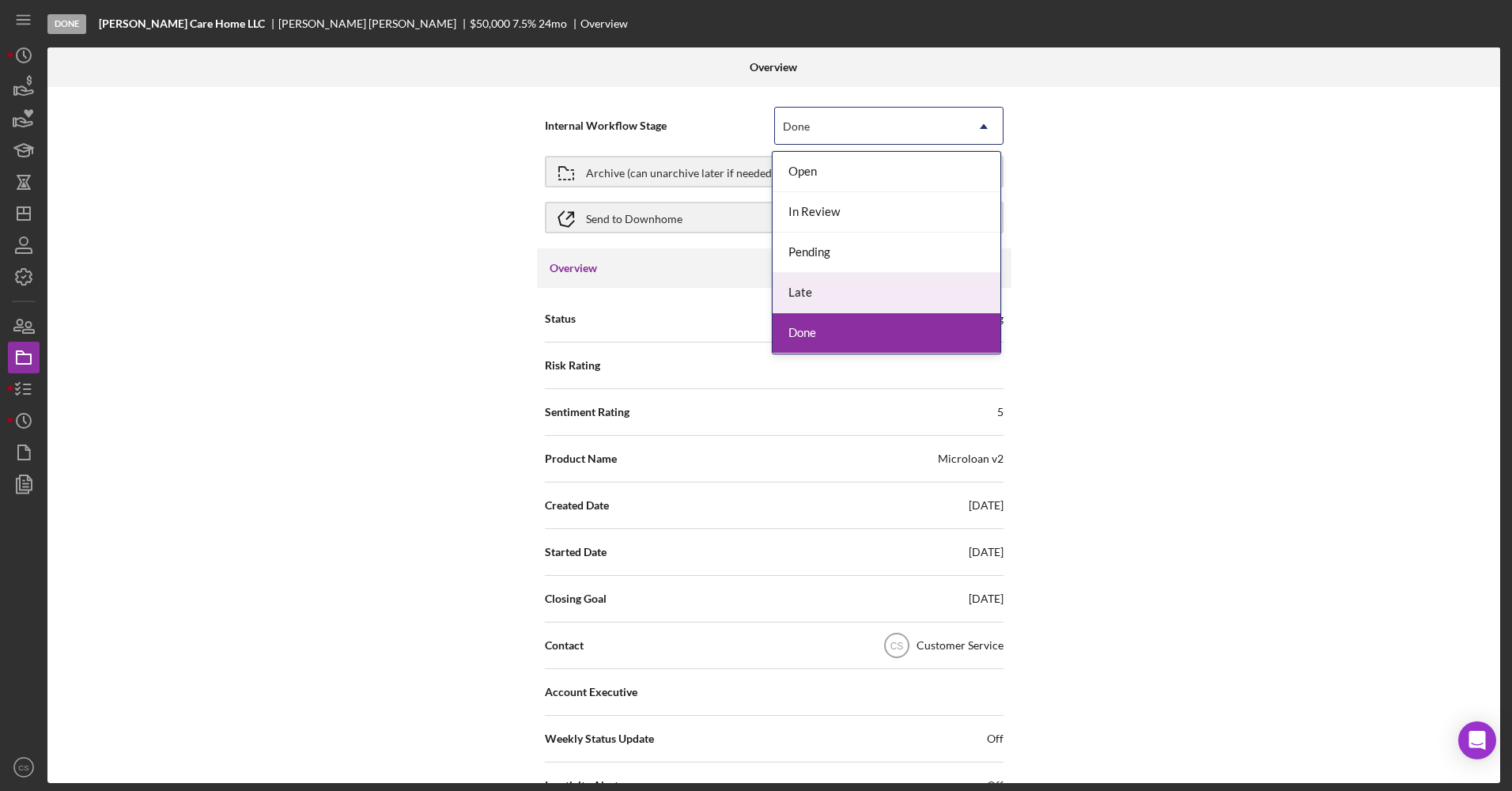
click at [806, 309] on div "Late" at bounding box center [887, 293] width 228 height 41
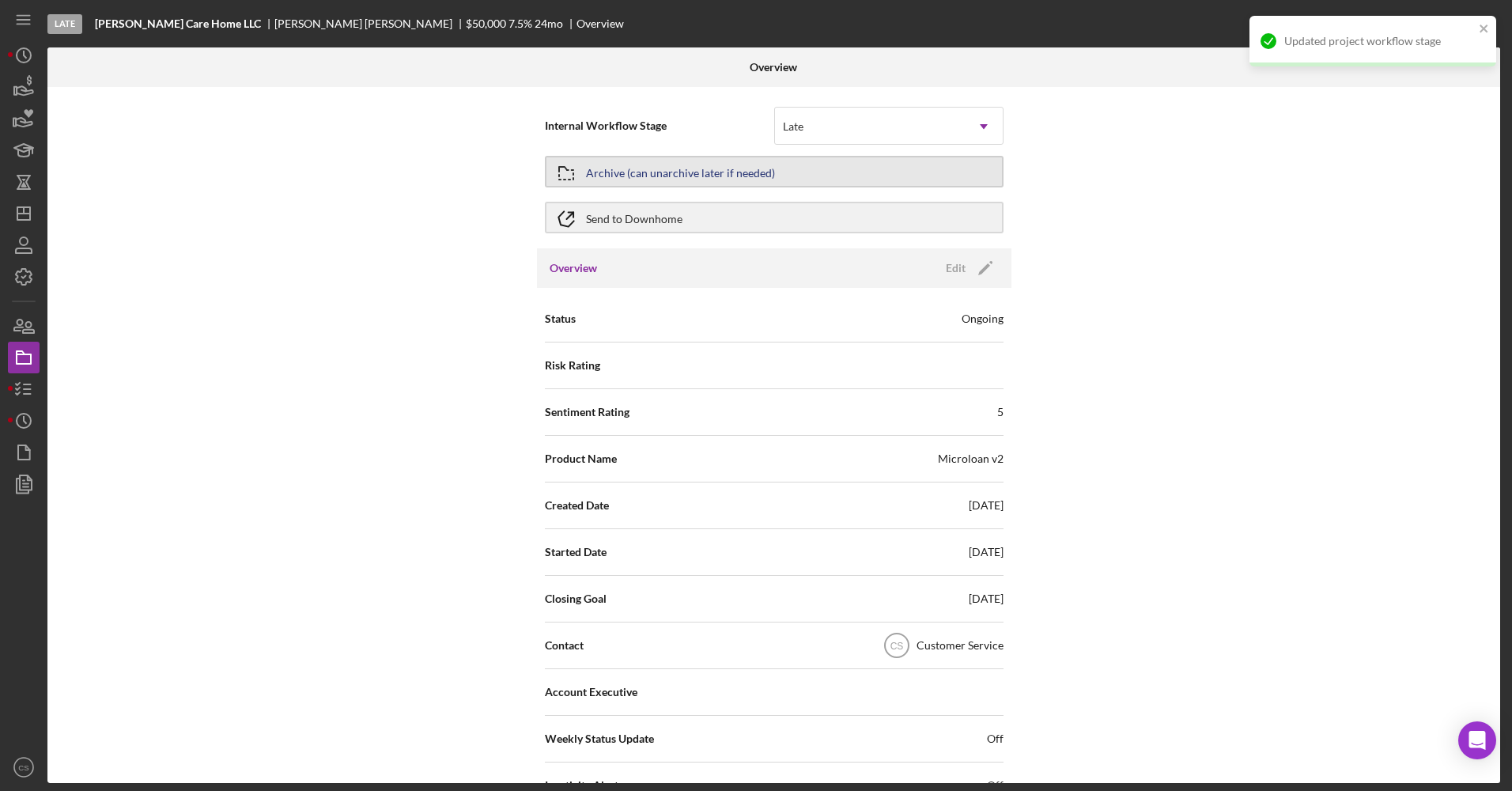
click at [737, 178] on div "Archive (can unarchive later if needed)" at bounding box center [681, 172] width 189 height 29
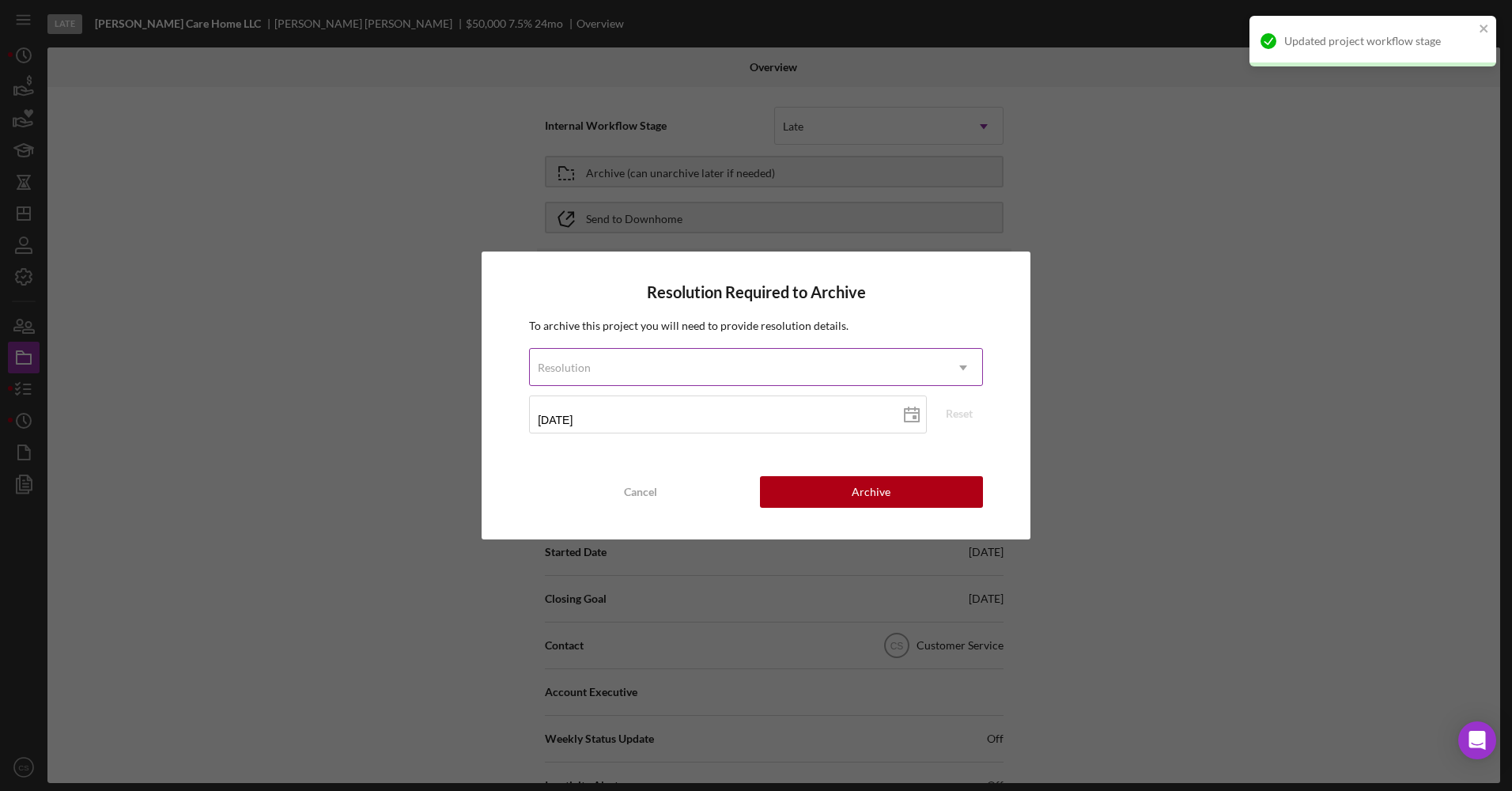
click at [672, 367] on div "Resolution" at bounding box center [737, 367] width 414 height 36
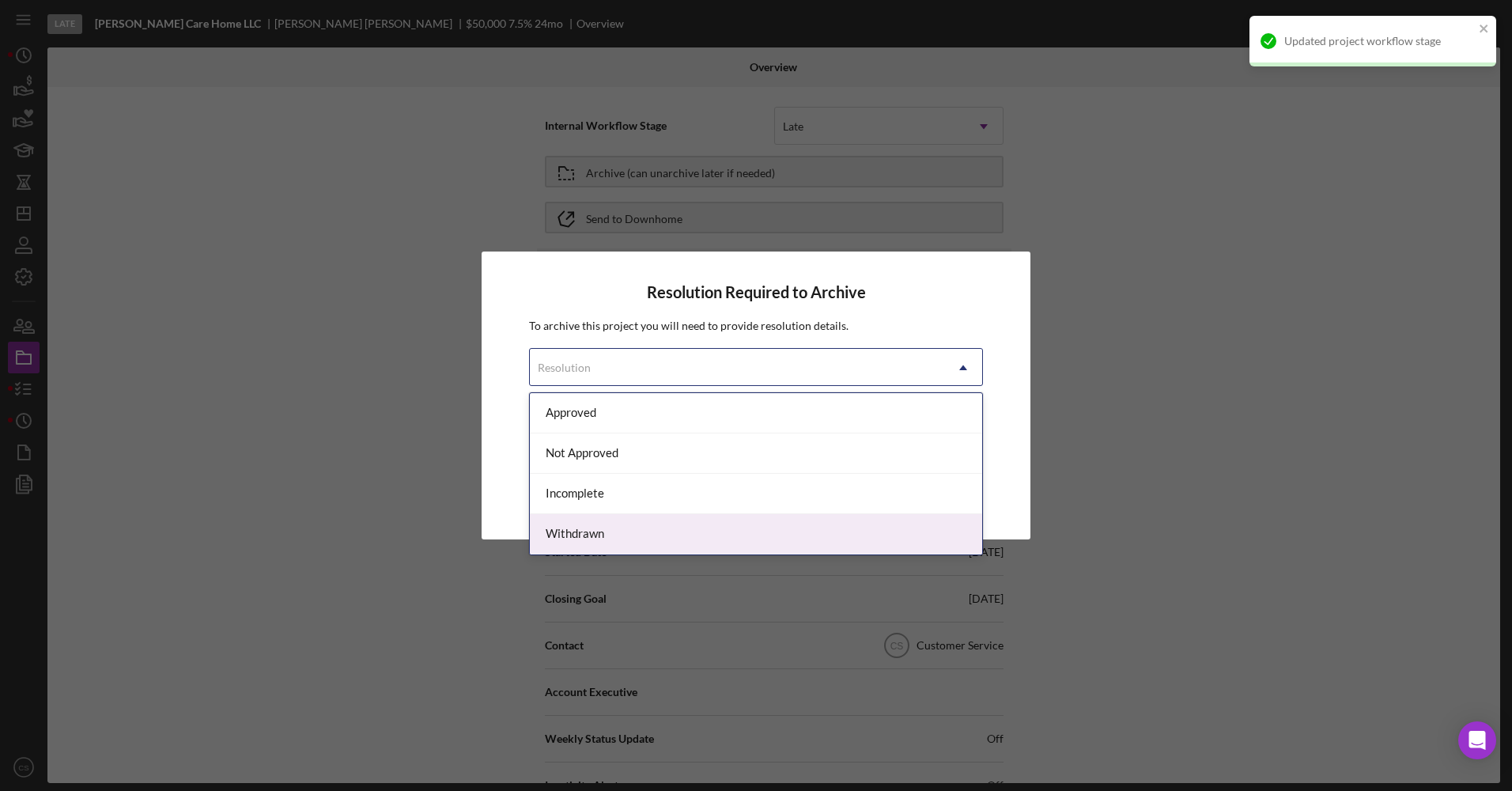
click at [624, 519] on div "Withdrawn" at bounding box center [756, 534] width 452 height 41
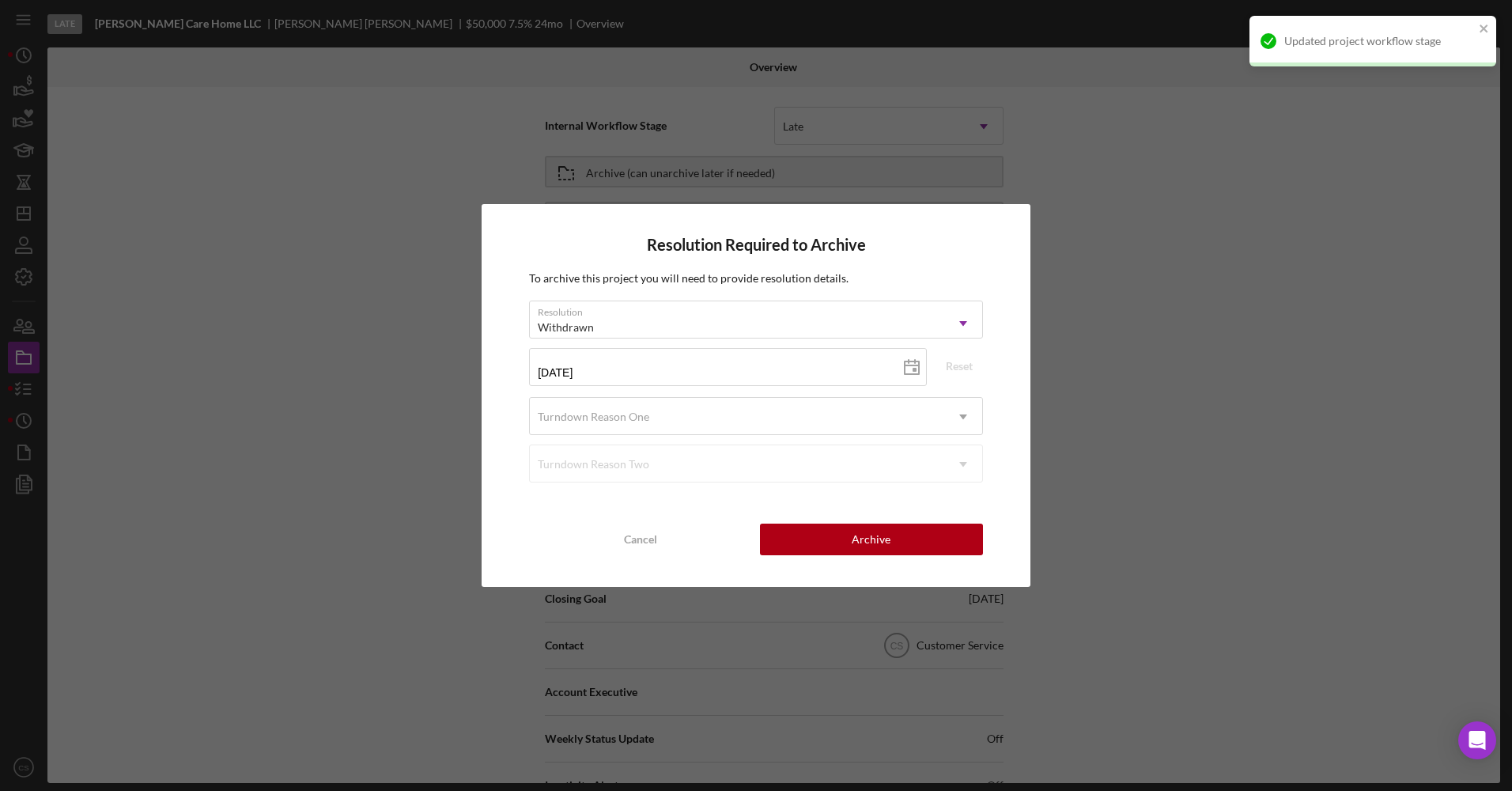
click at [705, 438] on form "Resolution option Withdrawn, selected. Withdrawn Icon/Dropdown Arrow 09/26/2025…" at bounding box center [756, 392] width 454 height 182
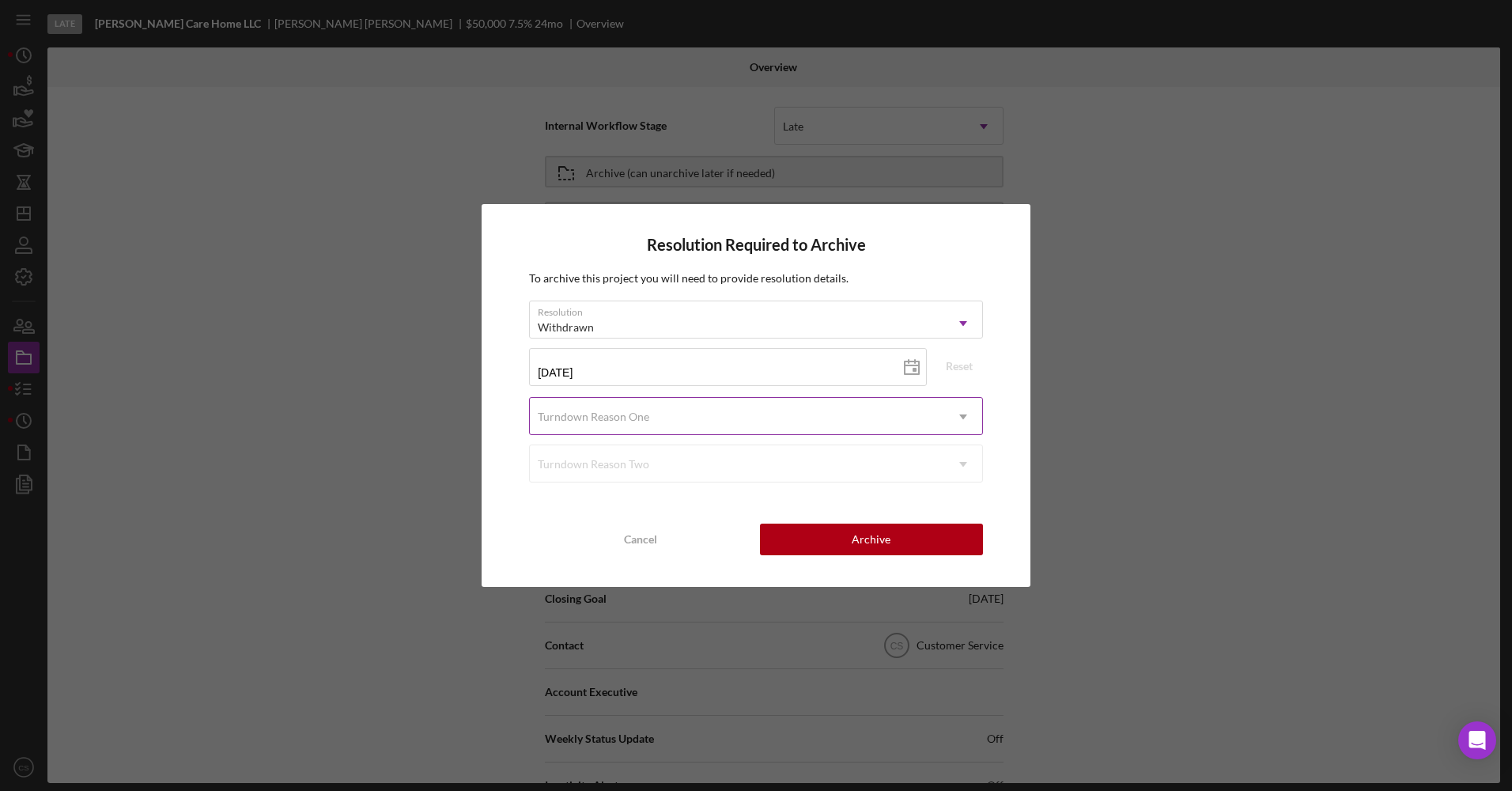
click at [699, 407] on div "Turndown Reason One" at bounding box center [737, 416] width 414 height 36
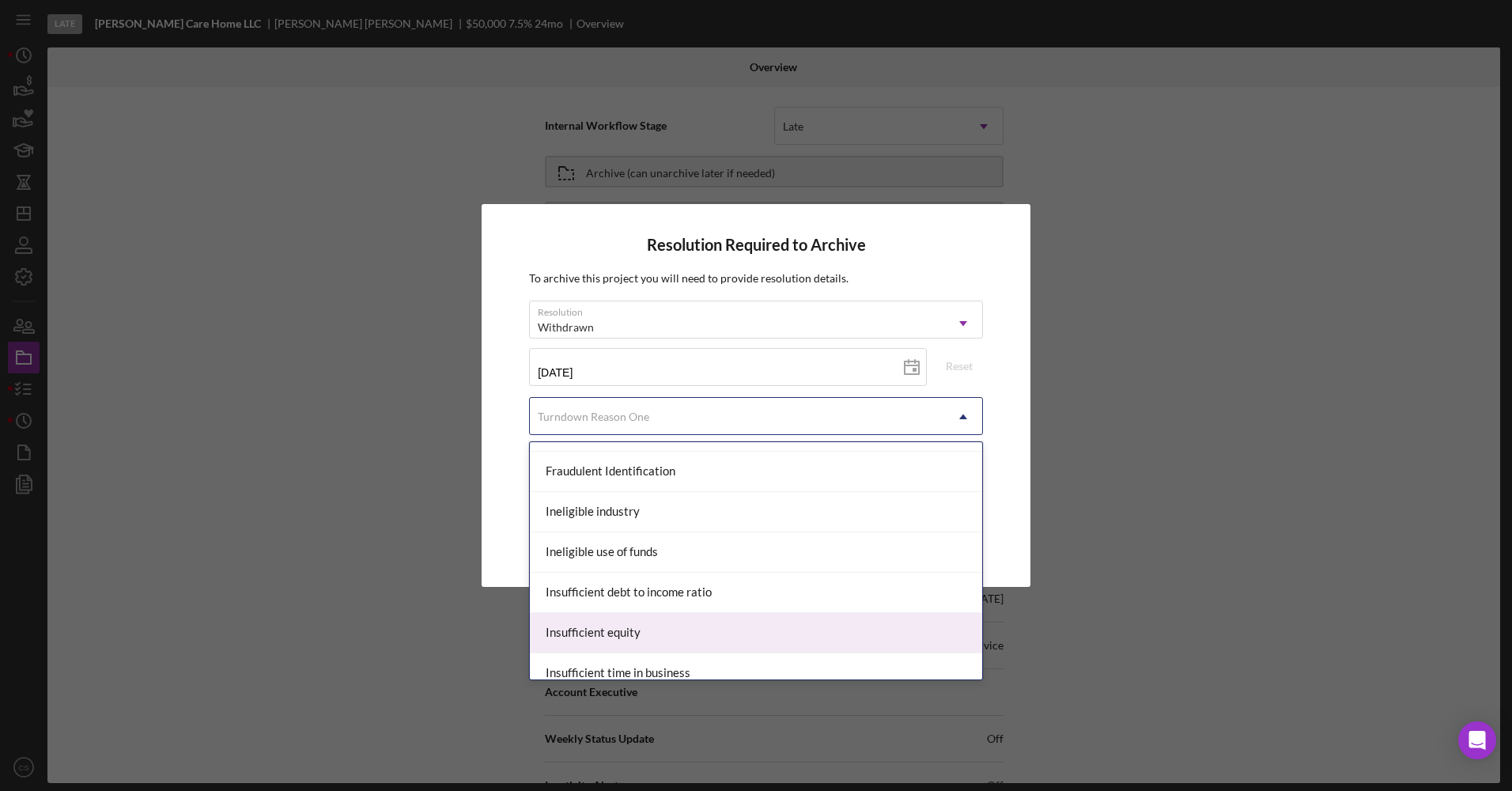
scroll to position [554, 0]
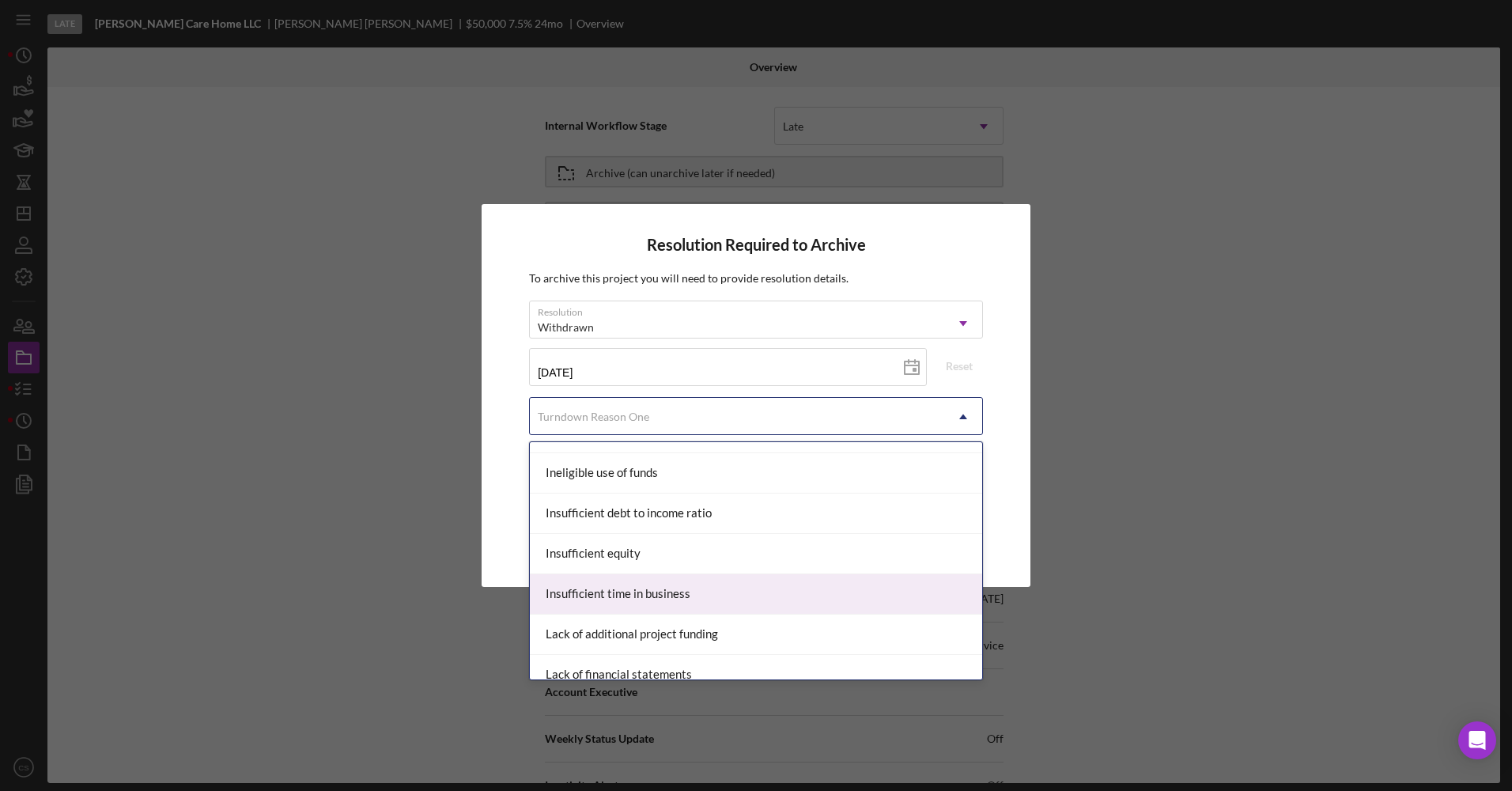
drag, startPoint x: 649, startPoint y: 599, endPoint x: 935, endPoint y: 509, distance: 299.8
click at [653, 599] on div "Insufficient time in business" at bounding box center [756, 594] width 452 height 41
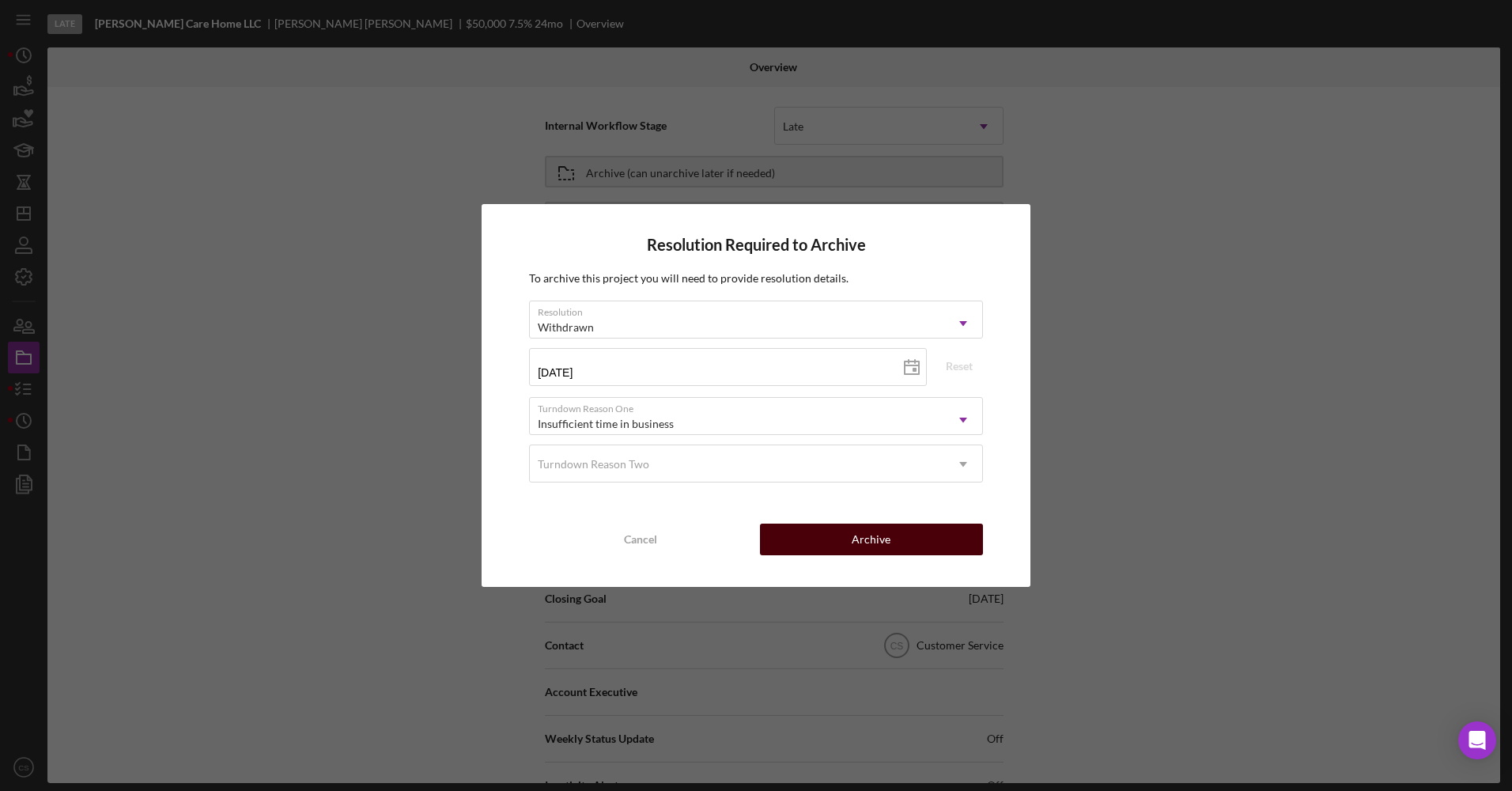
click at [922, 540] on button "Archive" at bounding box center [872, 539] width 223 height 31
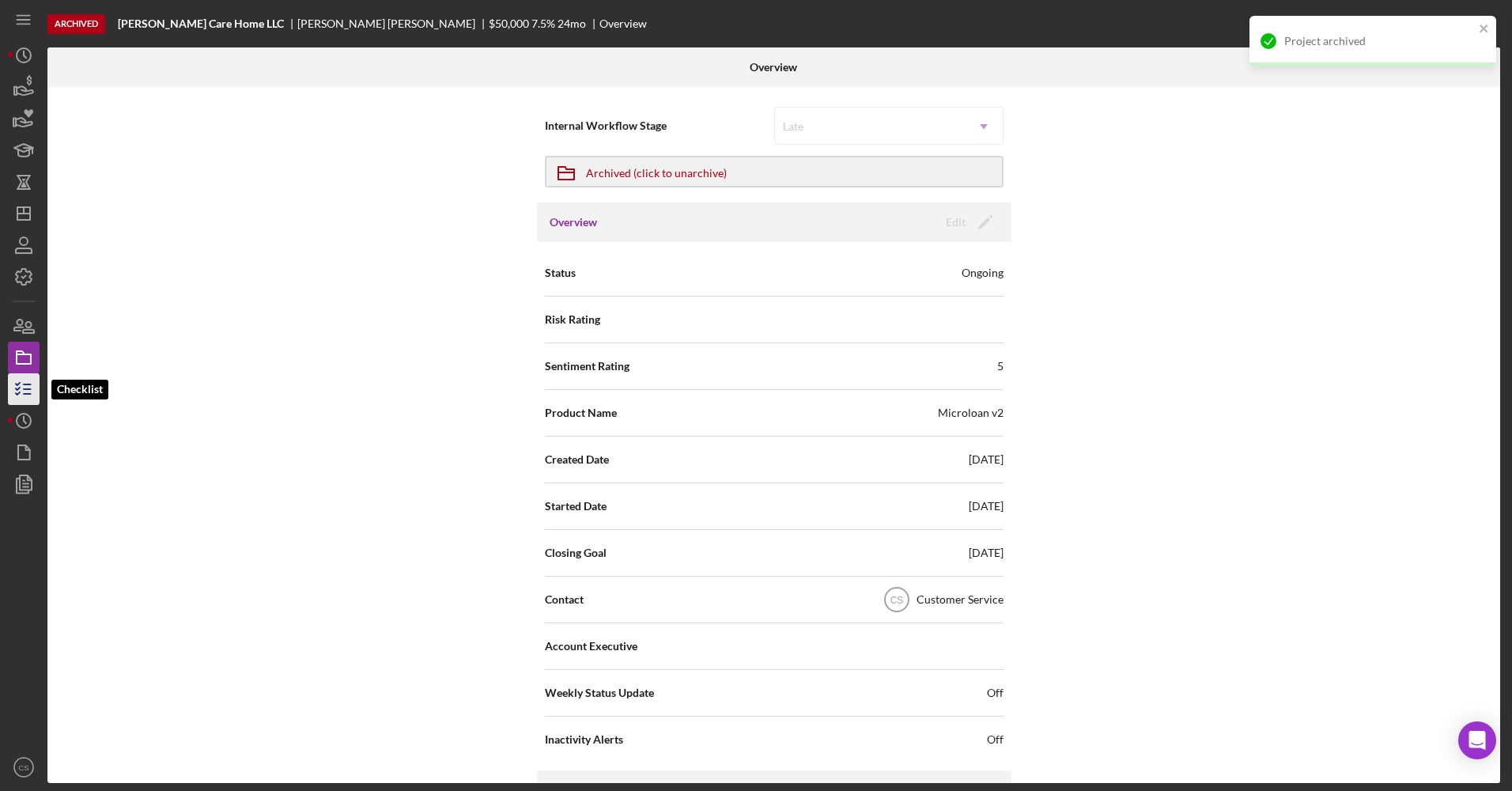
click at [24, 397] on icon "button" at bounding box center [24, 389] width 40 height 40
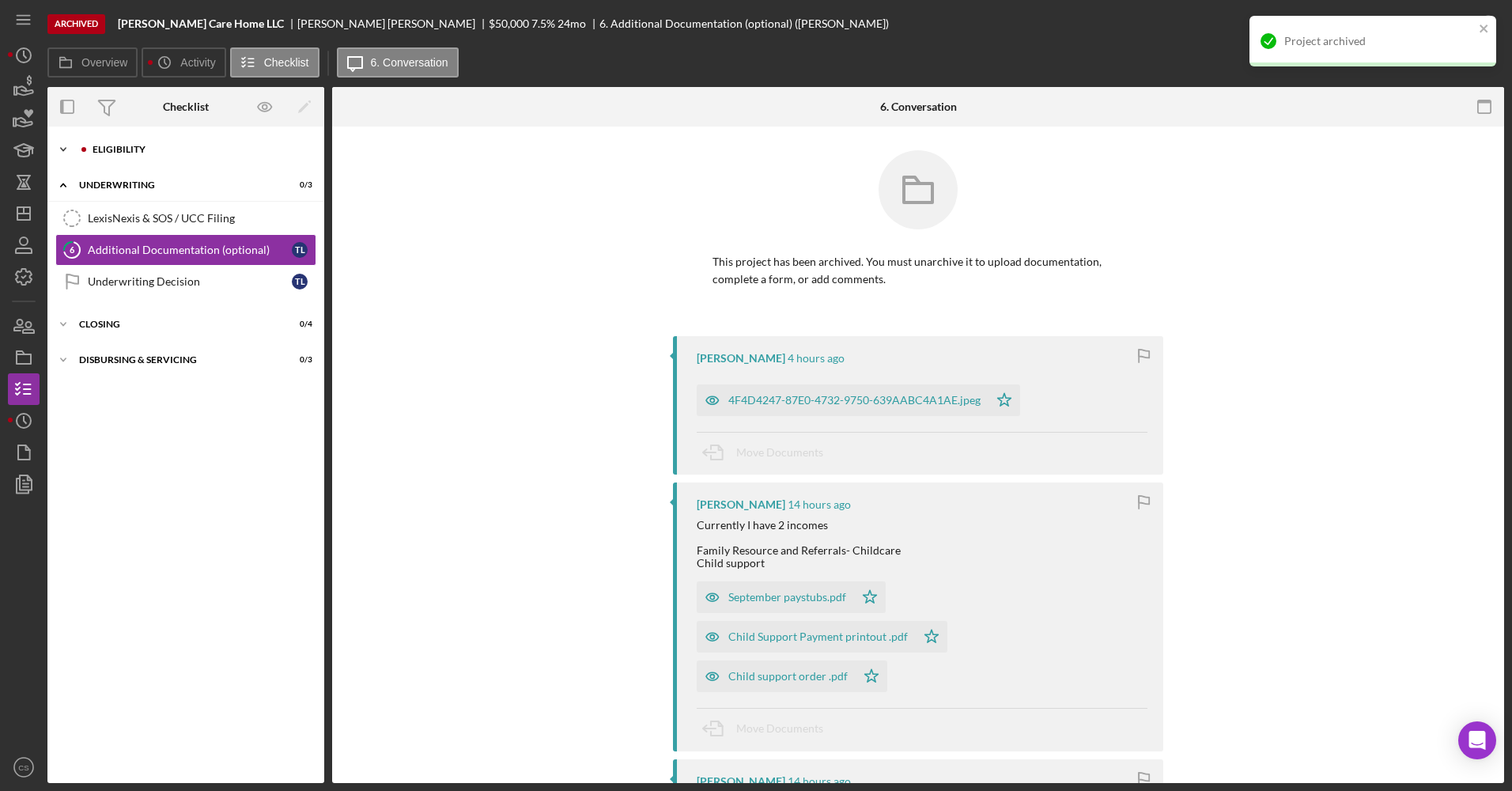
drag, startPoint x: 134, startPoint y: 154, endPoint x: 134, endPoint y: 163, distance: 9.0
click at [134, 154] on div "Eligibility" at bounding box center [198, 149] width 212 height 9
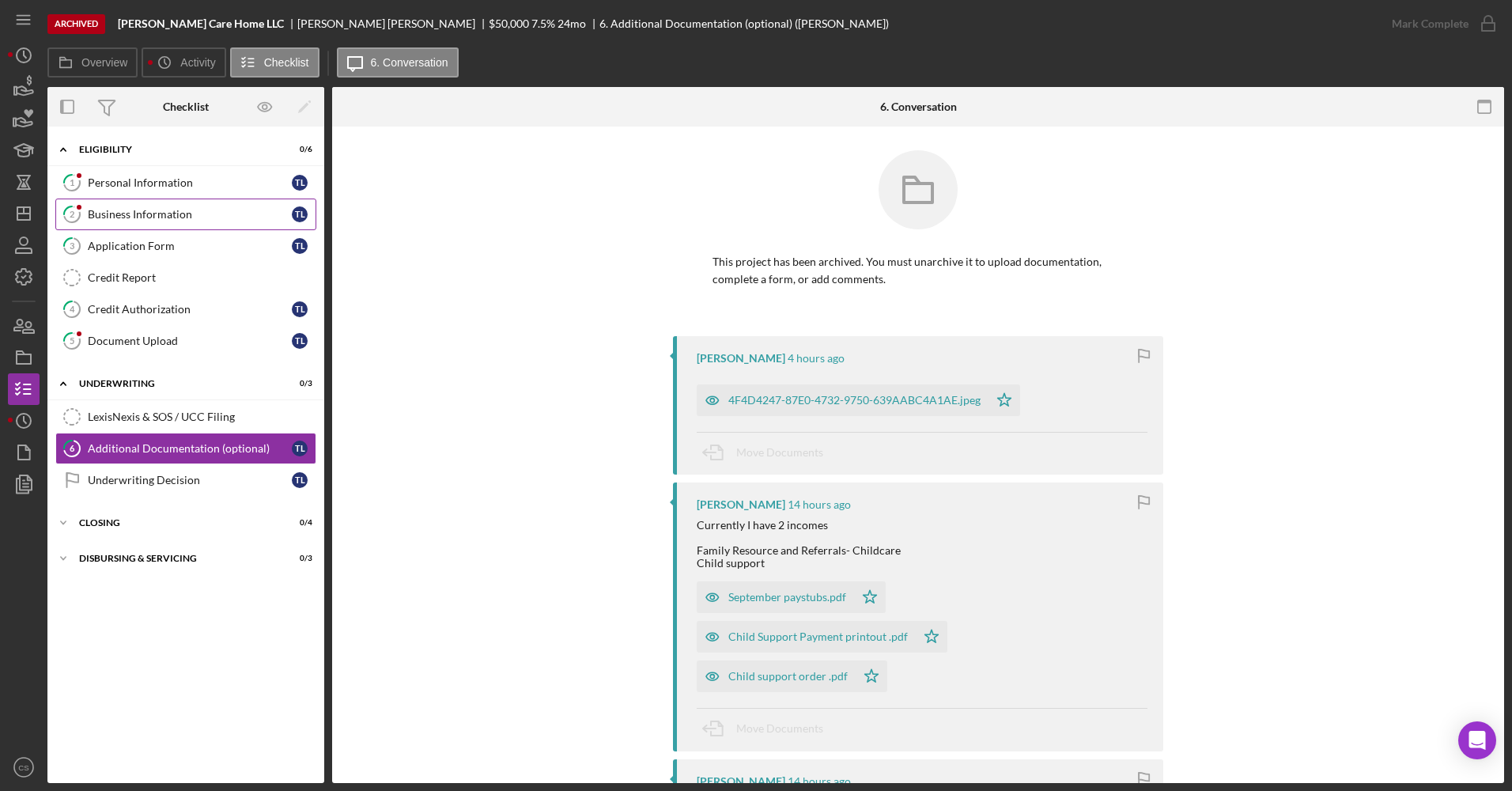
click at [132, 209] on div "Business Information" at bounding box center [190, 214] width 204 height 13
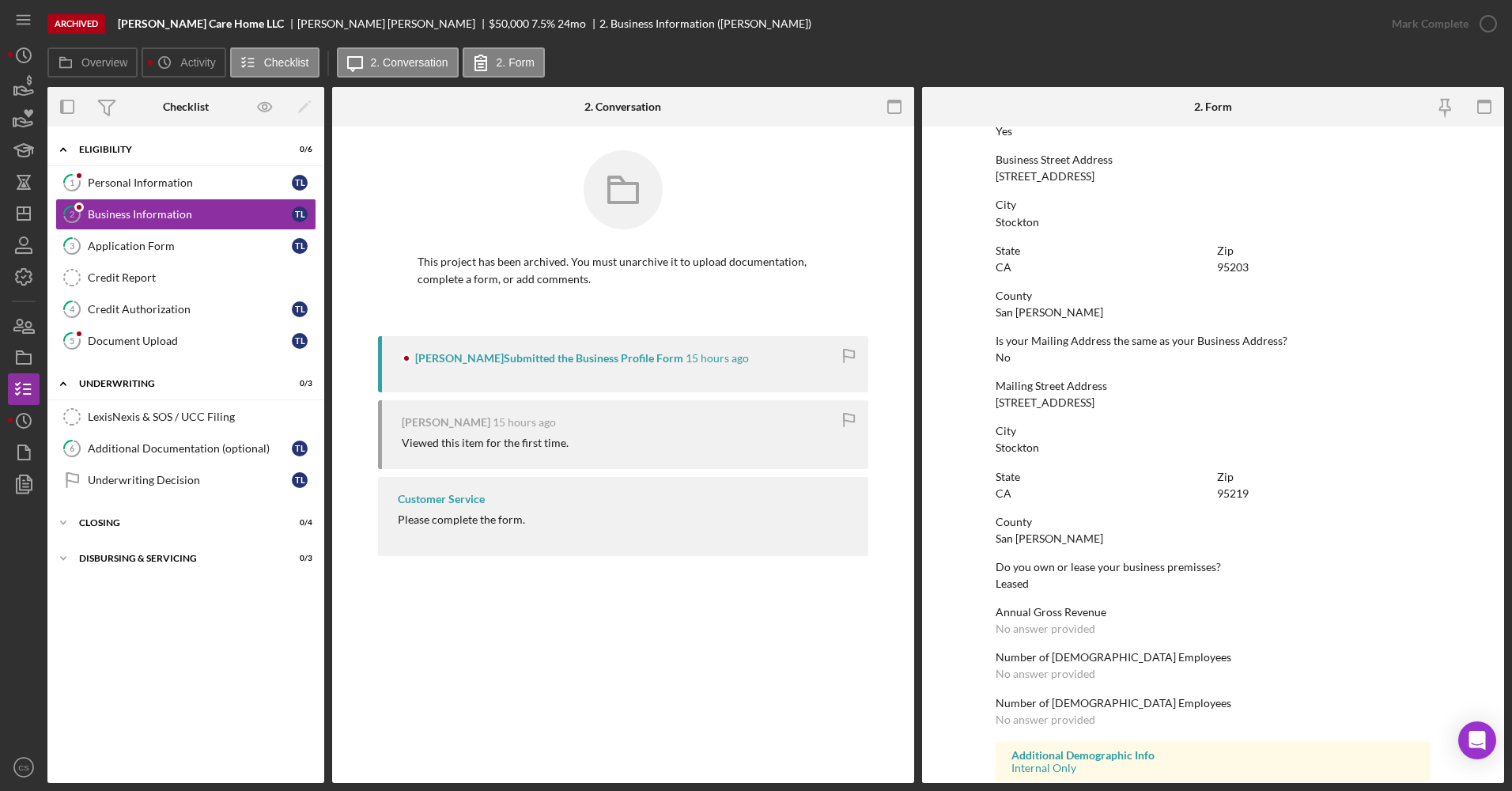
scroll to position [712, 0]
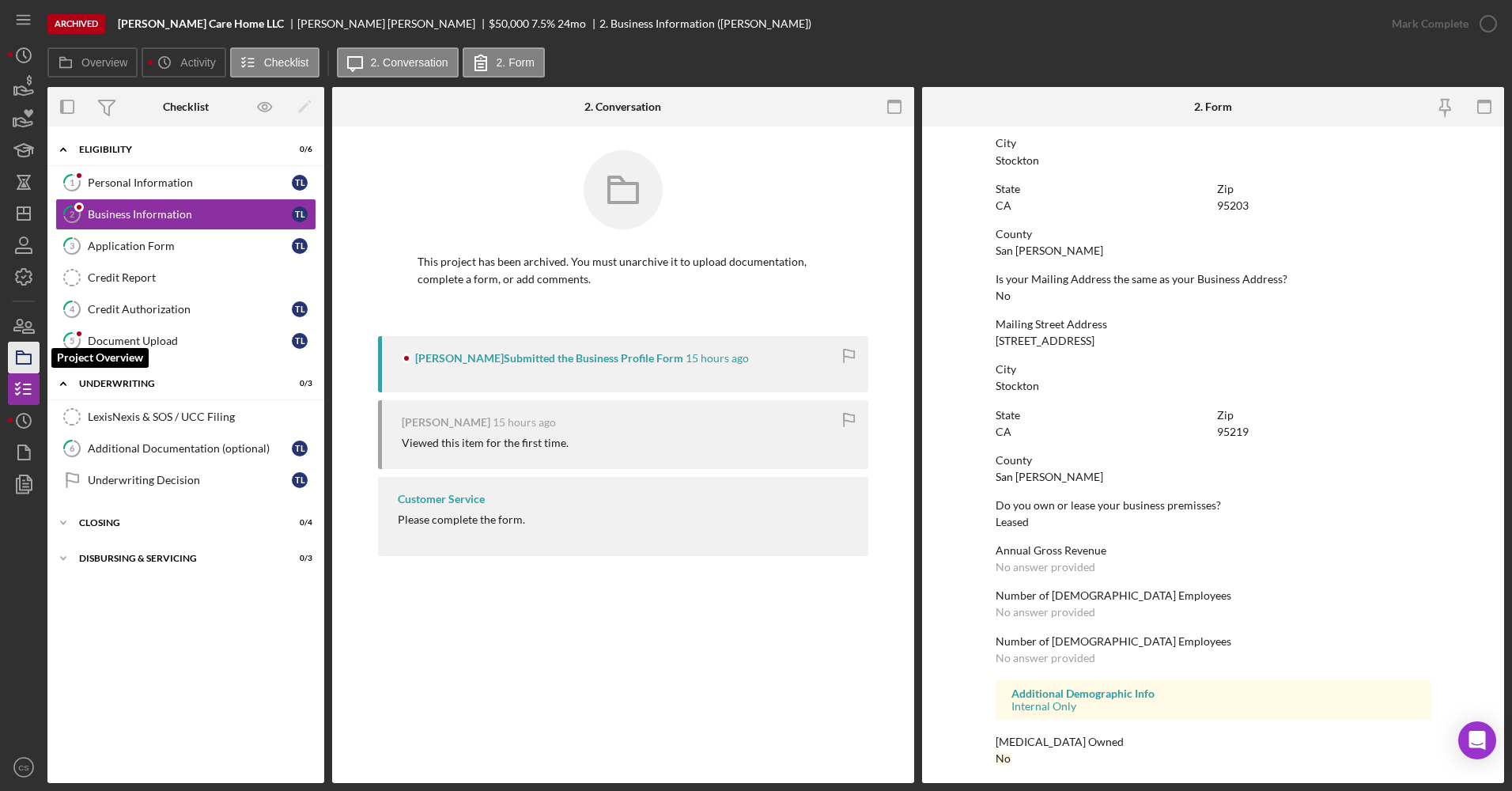
click at [22, 354] on polygon "button" at bounding box center [20, 353] width 8 height 3
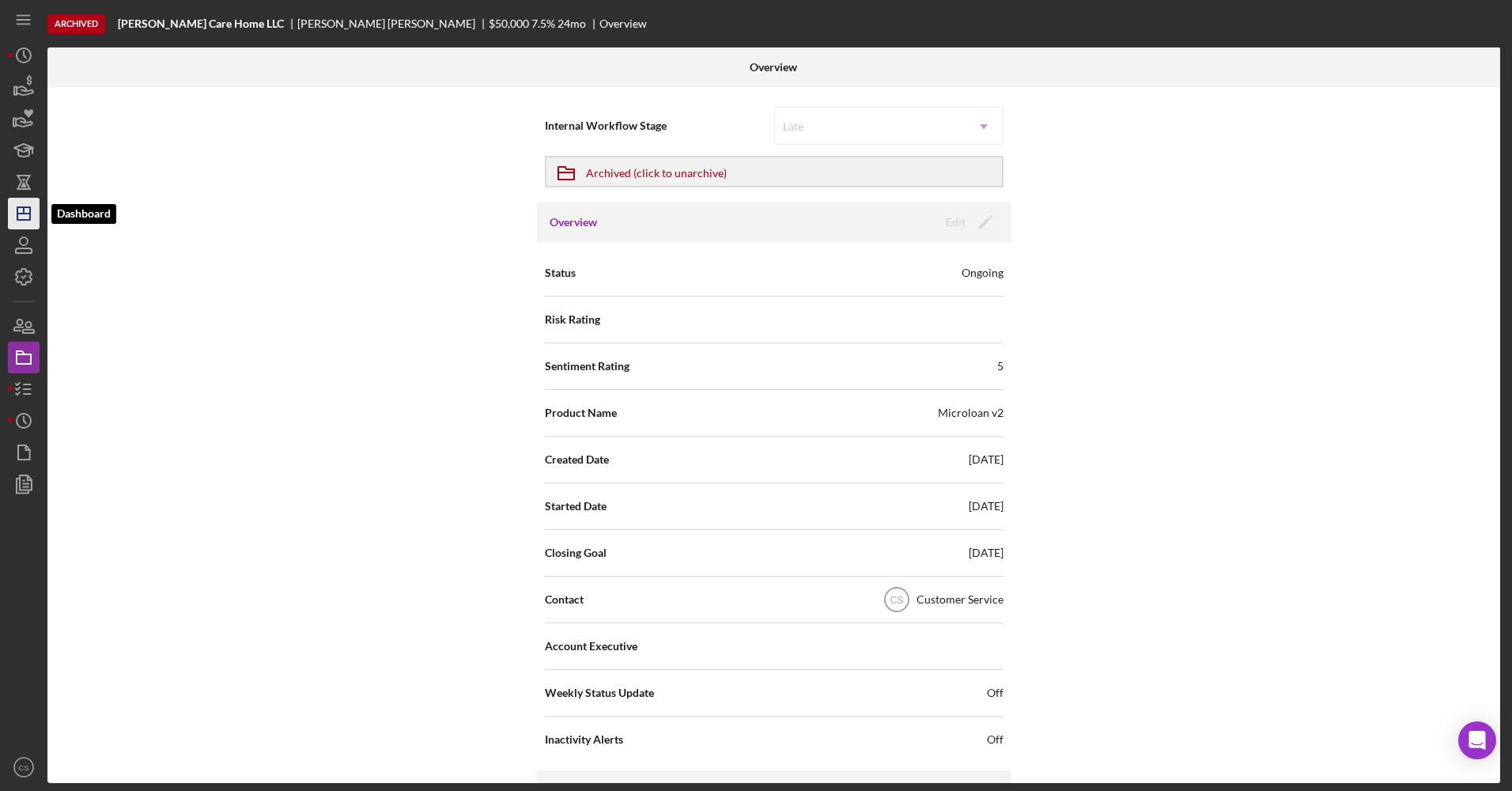
click at [28, 210] on icon "Icon/Dashboard" at bounding box center [24, 214] width 40 height 40
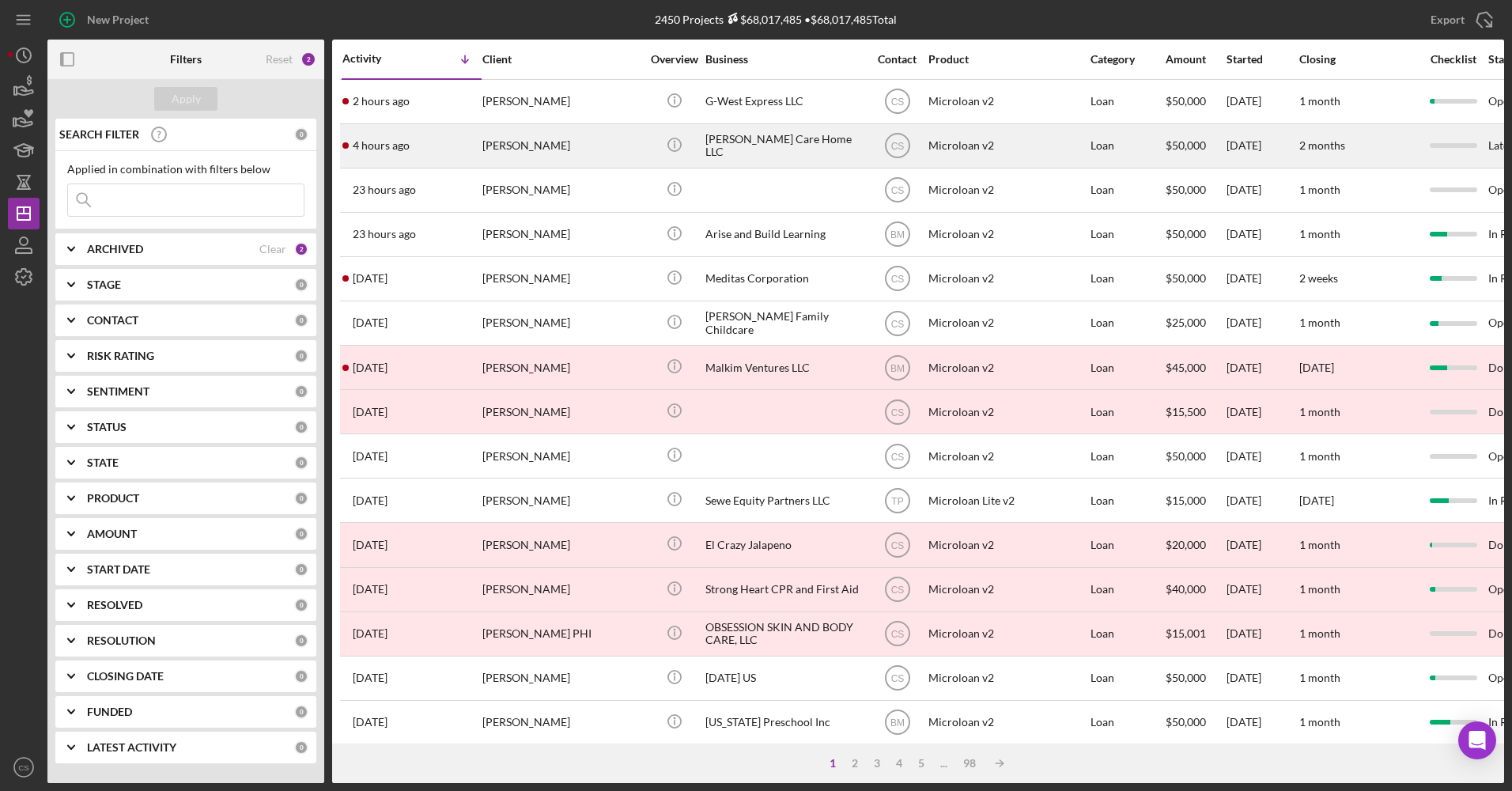
click at [735, 153] on div "Lindsey’s Care Home LLC" at bounding box center [784, 146] width 158 height 42
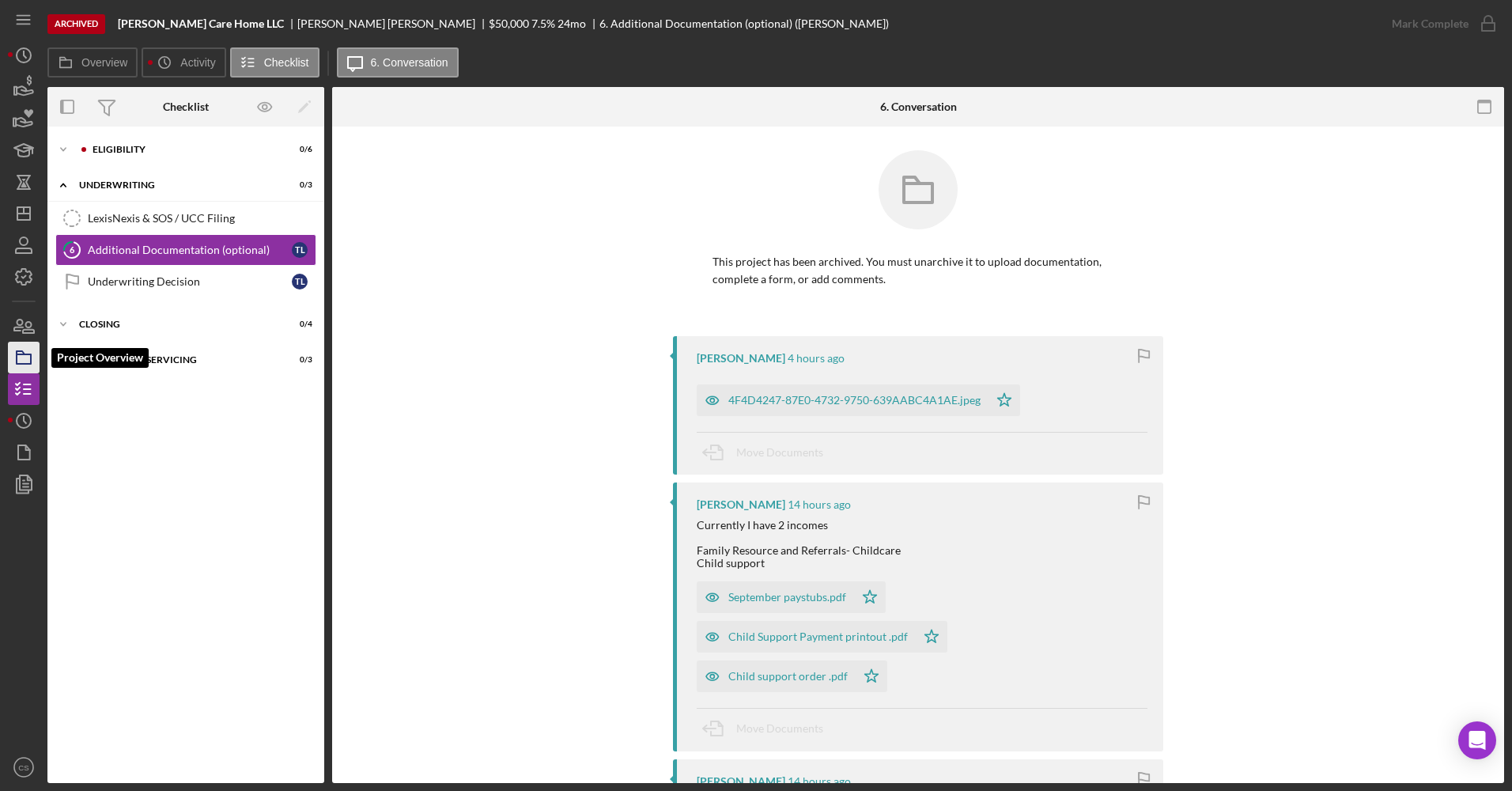
click at [24, 364] on rect "button" at bounding box center [24, 359] width 14 height 9
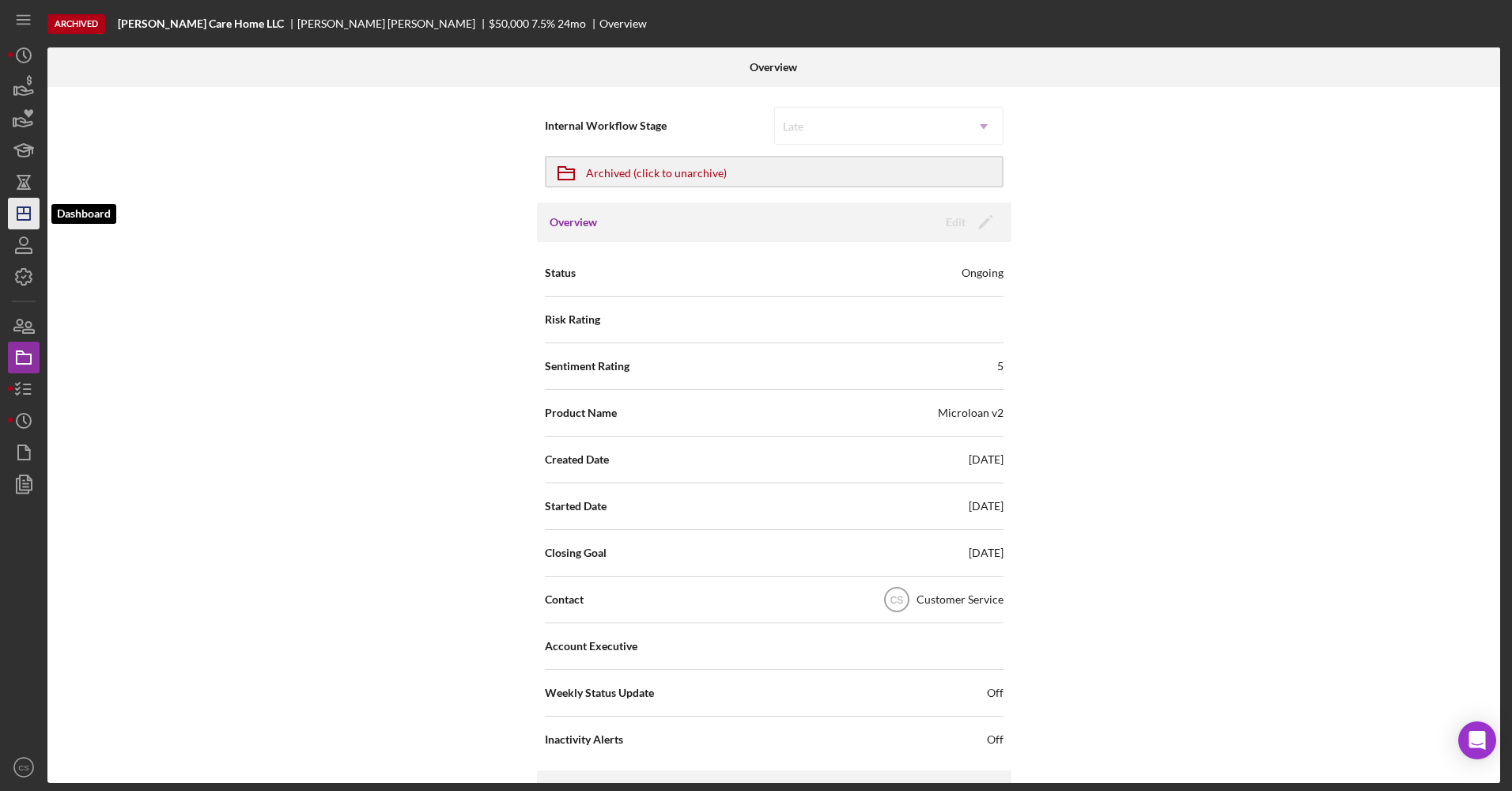
click at [13, 206] on icon "Icon/Dashboard" at bounding box center [24, 214] width 40 height 40
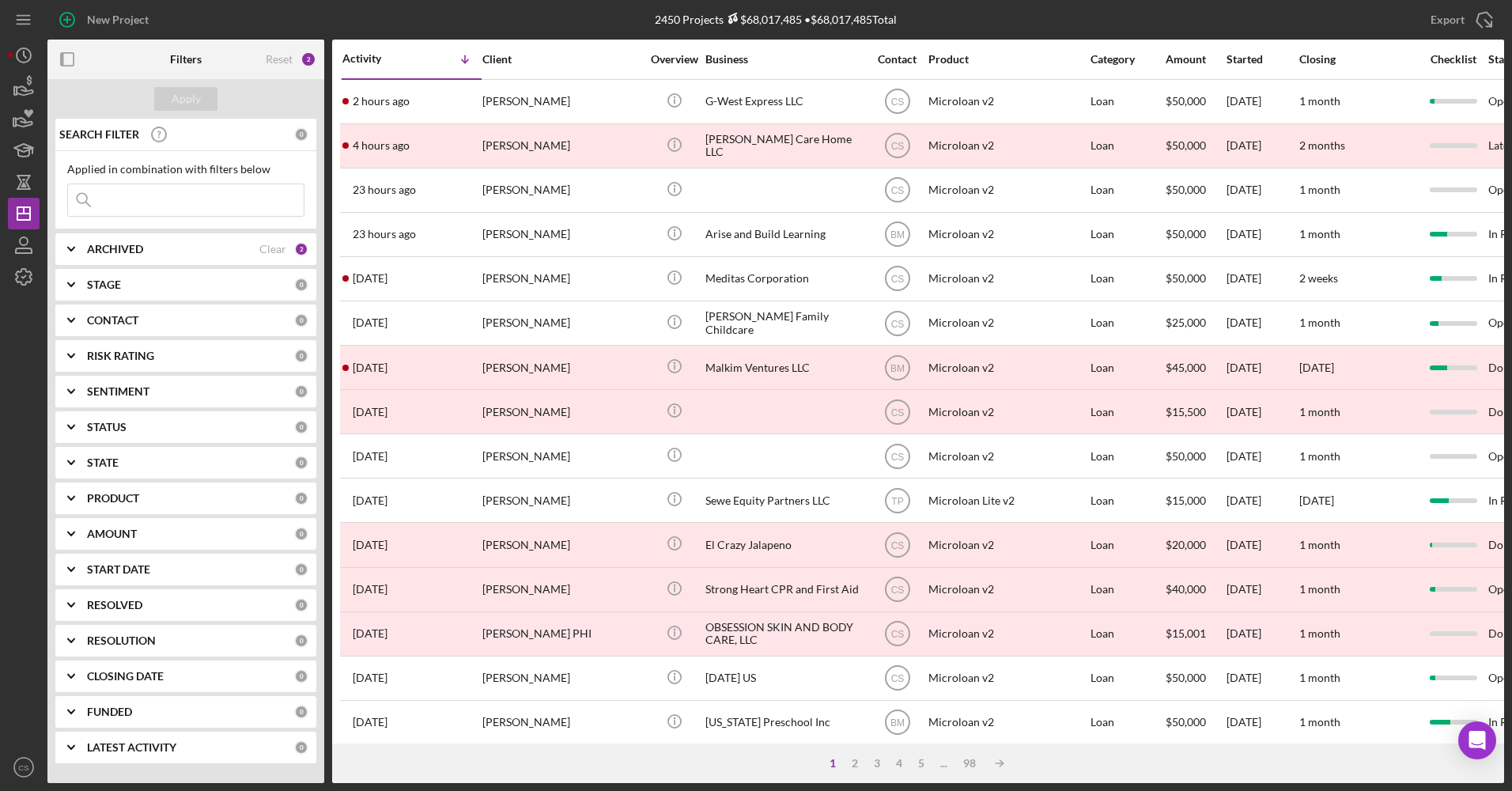
click at [165, 253] on div "ARCHIVED" at bounding box center [173, 249] width 172 height 13
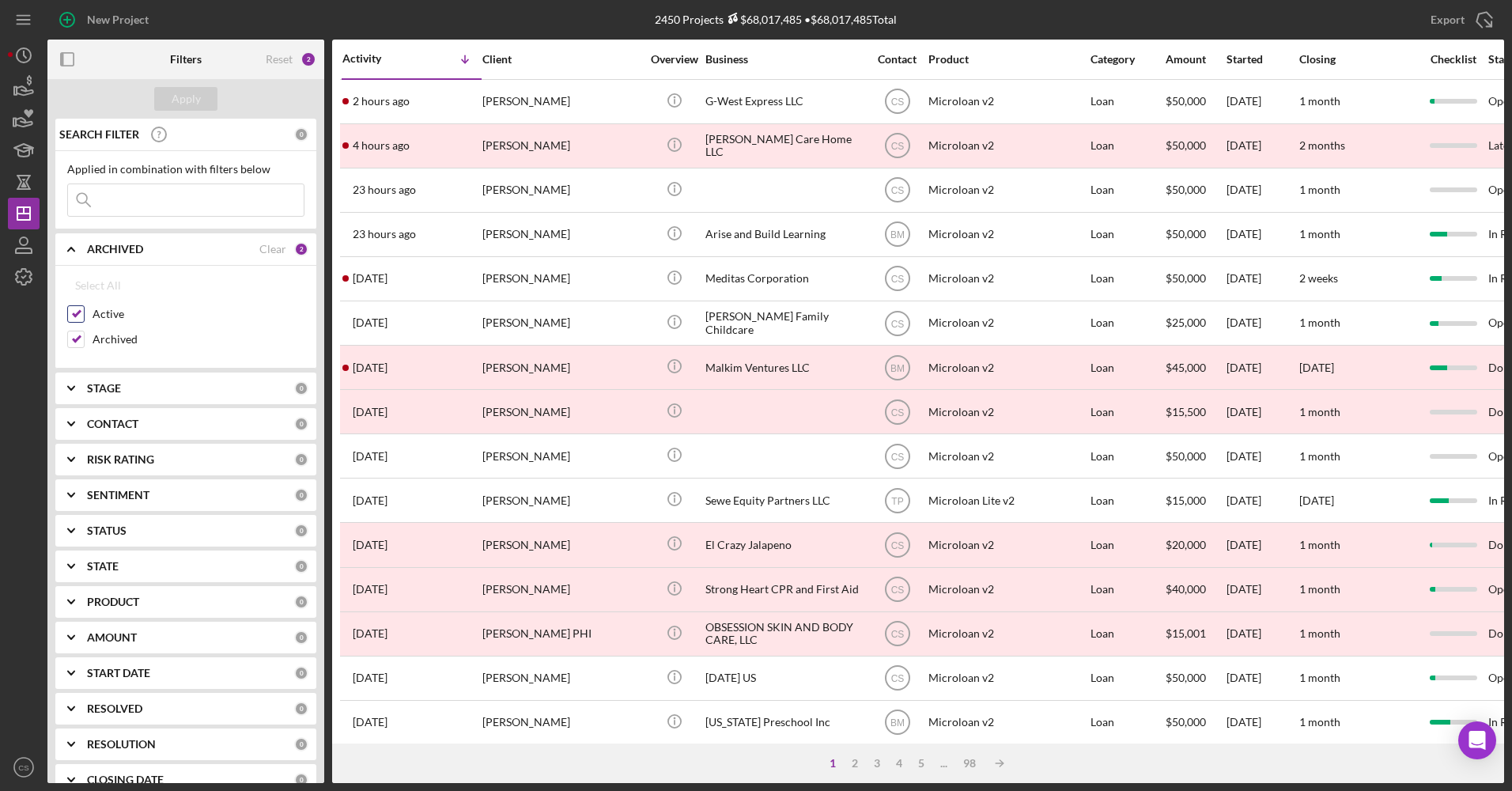
click at [86, 313] on div "Active" at bounding box center [186, 318] width 237 height 25
click at [77, 310] on input "Active" at bounding box center [76, 314] width 16 height 16
checkbox input "false"
click at [204, 100] on button "Apply" at bounding box center [186, 99] width 63 height 24
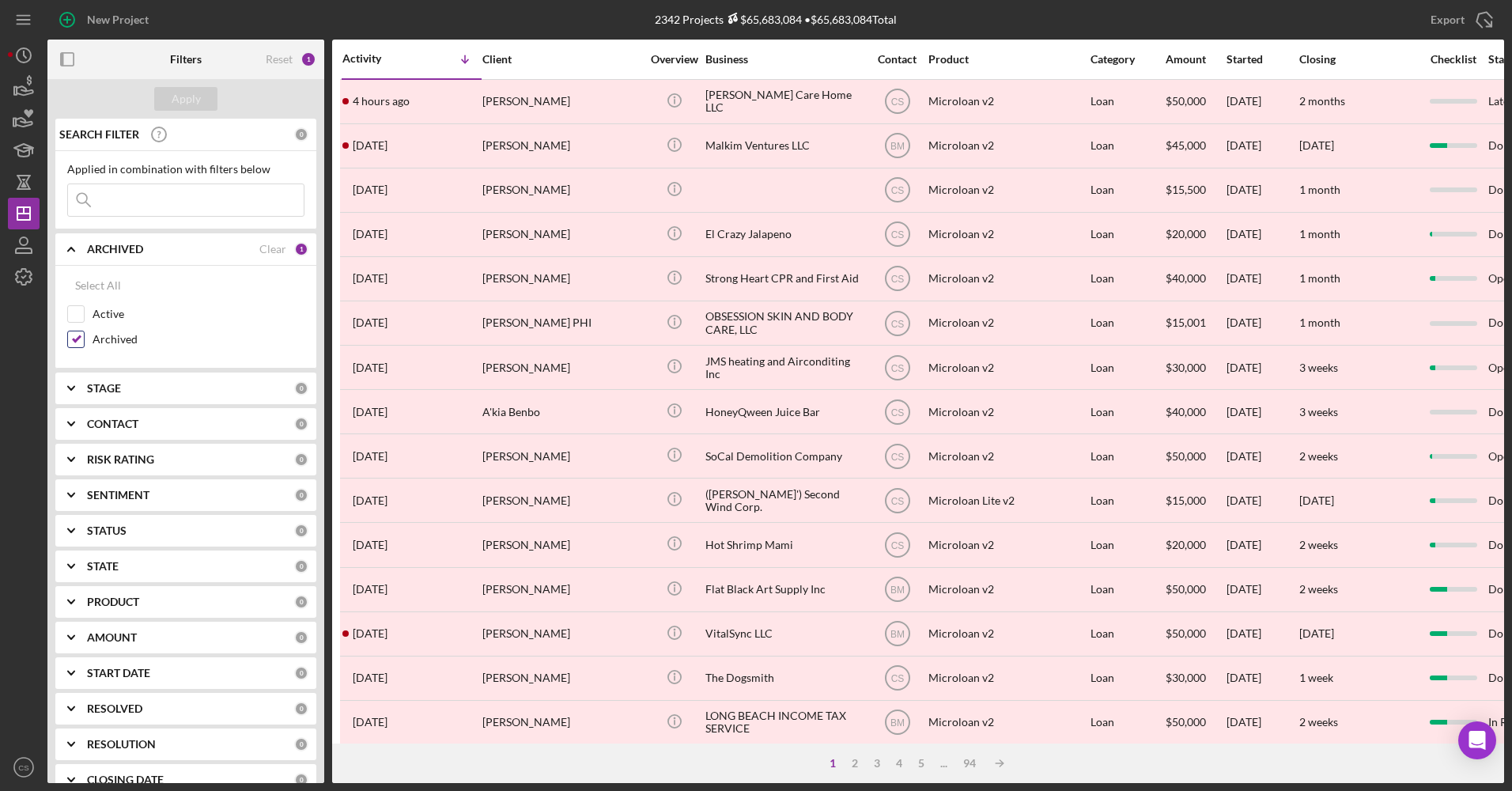
click at [78, 346] on input "Archived" at bounding box center [76, 339] width 16 height 16
checkbox input "false"
click at [81, 317] on input "Active" at bounding box center [76, 314] width 16 height 16
checkbox input "true"
click at [196, 105] on div "Apply" at bounding box center [186, 99] width 30 height 24
